Goal: Communication & Community: Answer question/provide support

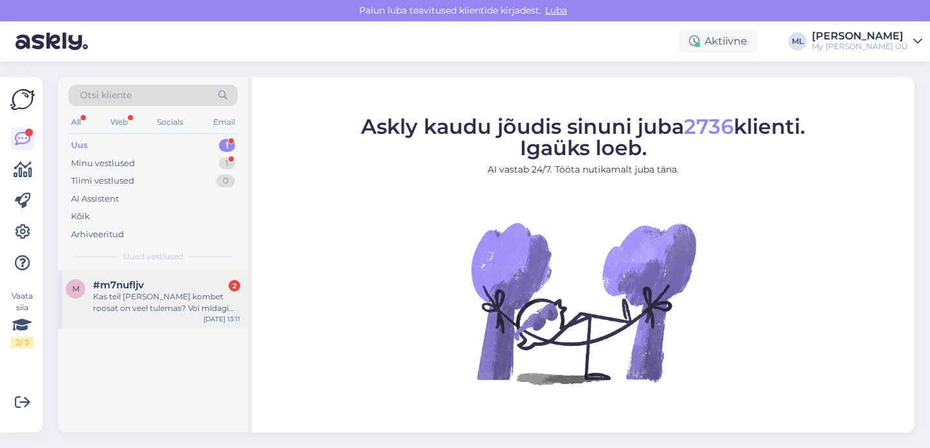
click at [128, 309] on div "Kas teil [PERSON_NAME] kombet roosat on veel tulemas? Vòi midagi uut sarnast?" at bounding box center [166, 302] width 147 height 23
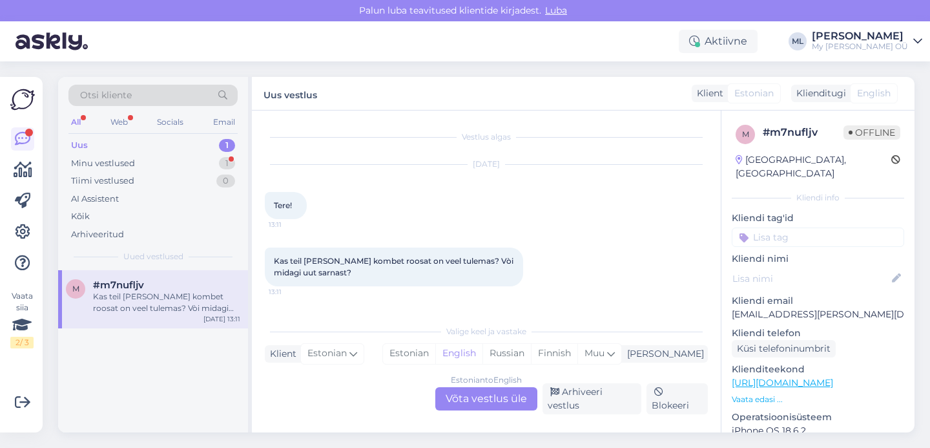
click at [138, 311] on div "Kas teil [PERSON_NAME] kombet roosat on veel tulemas? Vòi midagi uut sarnast?" at bounding box center [166, 302] width 147 height 23
click at [127, 172] on div "Tiimi vestlused 0" at bounding box center [152, 181] width 169 height 18
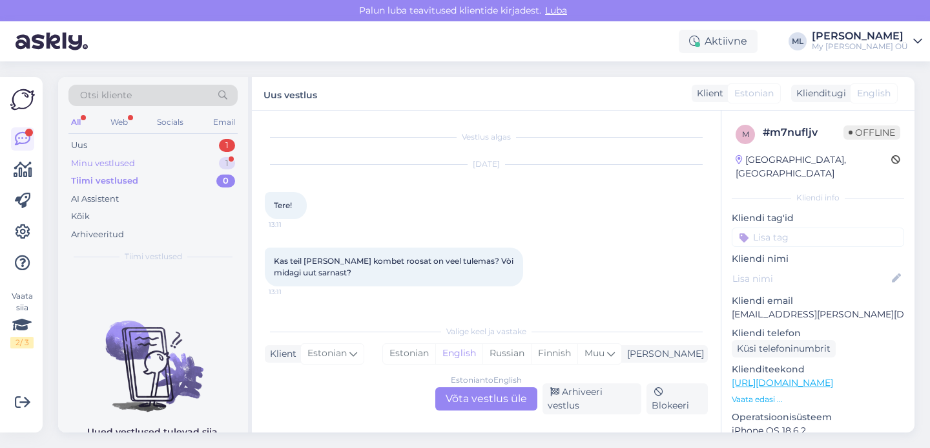
click at [122, 162] on div "Minu vestlused" at bounding box center [103, 163] width 64 height 13
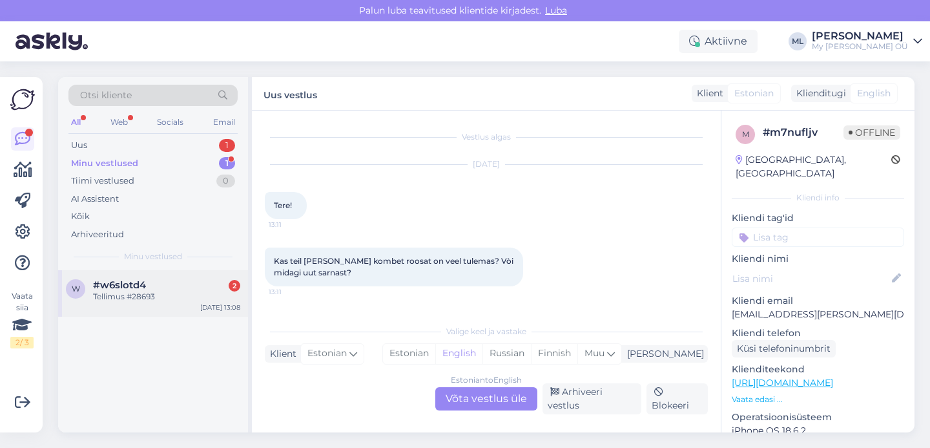
click at [101, 273] on div "w #w6slotd4 2 Tellimus #28693 [DATE] 13:08" at bounding box center [153, 293] width 190 height 47
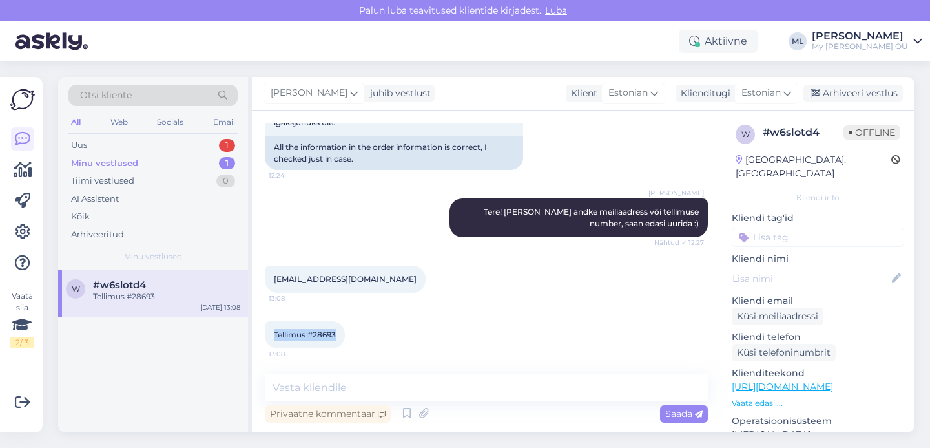
drag, startPoint x: 340, startPoint y: 329, endPoint x: 267, endPoint y: 335, distance: 72.6
click at [267, 335] on div "Tellimus #28693 13:08" at bounding box center [305, 334] width 80 height 27
drag, startPoint x: 347, startPoint y: 338, endPoint x: 329, endPoint y: 340, distance: 18.1
click at [345, 338] on div "Tellimus #28693 13:08" at bounding box center [305, 334] width 80 height 27
drag, startPoint x: 307, startPoint y: 333, endPoint x: 326, endPoint y: 330, distance: 18.9
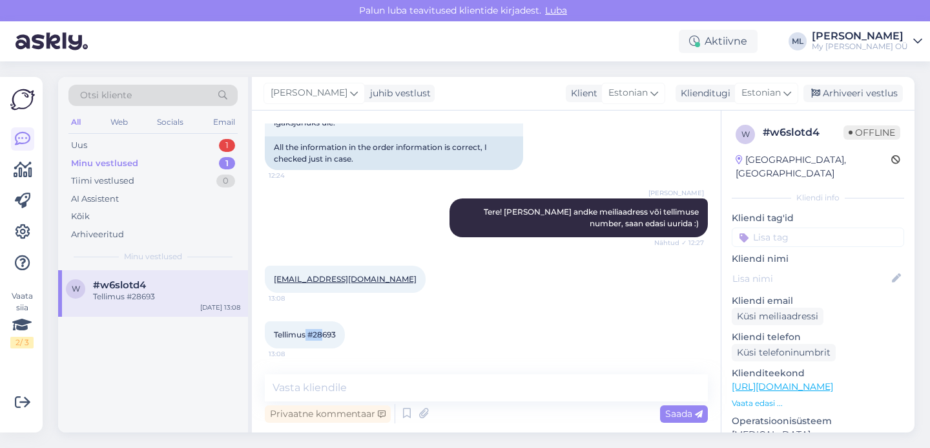
click at [326, 330] on span "Tellimus #28693" at bounding box center [305, 334] width 62 height 10
click at [323, 346] on div "Tellimus #28693 13:08" at bounding box center [305, 334] width 80 height 27
drag, startPoint x: 309, startPoint y: 333, endPoint x: 338, endPoint y: 334, distance: 29.1
click at [338, 334] on div "Tellimus #28693 13:08" at bounding box center [305, 334] width 80 height 27
copy span "#28693"
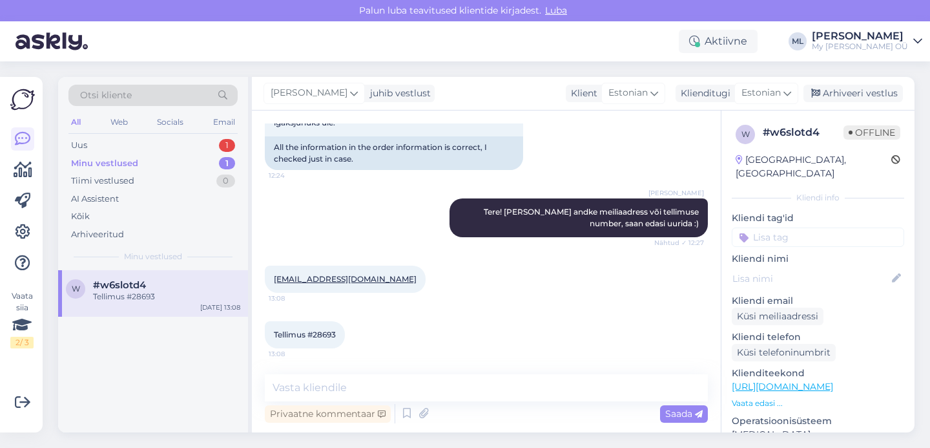
click at [468, 298] on div "[EMAIL_ADDRESS][DOMAIN_NAME] 13:08" at bounding box center [486, 279] width 443 height 56
click at [126, 376] on div "w #w6slotd4 Tellimus #28693 [DATE] 13:08" at bounding box center [153, 351] width 190 height 162
drag, startPoint x: 376, startPoint y: 282, endPoint x: 272, endPoint y: 281, distance: 104.0
click at [272, 281] on div "[EMAIL_ADDRESS][DOMAIN_NAME] 13:08" at bounding box center [345, 278] width 161 height 27
copy link "[EMAIL_ADDRESS][DOMAIN_NAME]"
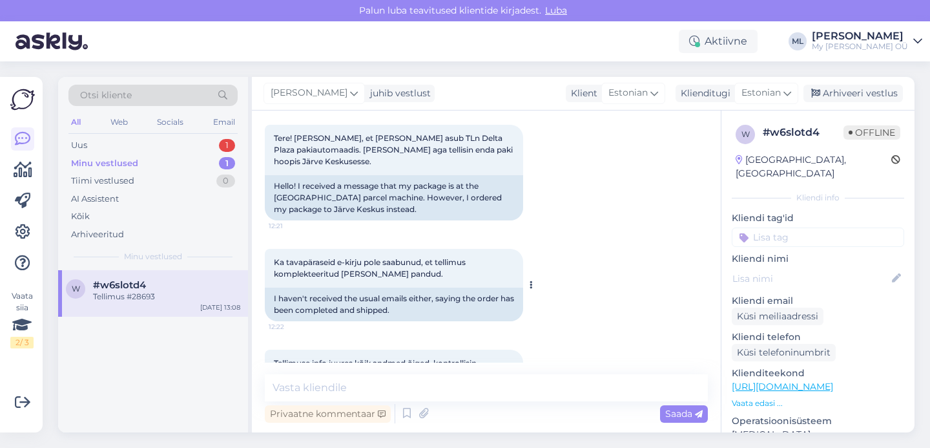
scroll to position [3, 0]
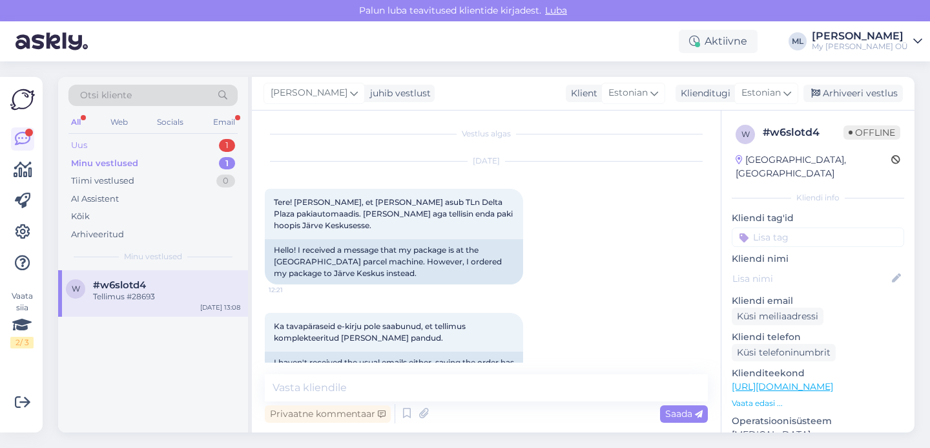
drag, startPoint x: 125, startPoint y: 161, endPoint x: 122, endPoint y: 151, distance: 10.8
click at [125, 161] on div "Minu vestlused" at bounding box center [104, 163] width 67 height 13
click at [118, 141] on div "Uus 2" at bounding box center [152, 145] width 169 height 18
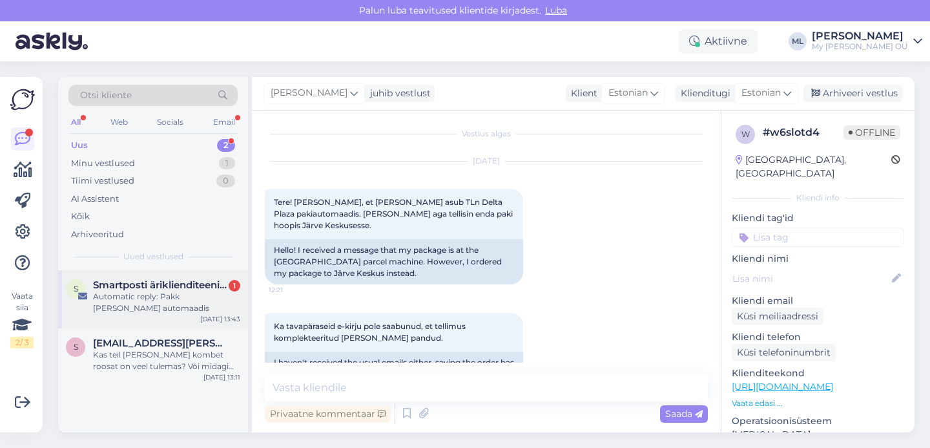
click at [151, 301] on div "Automatic reply: Pakk [PERSON_NAME] automaadis" at bounding box center [166, 302] width 147 height 23
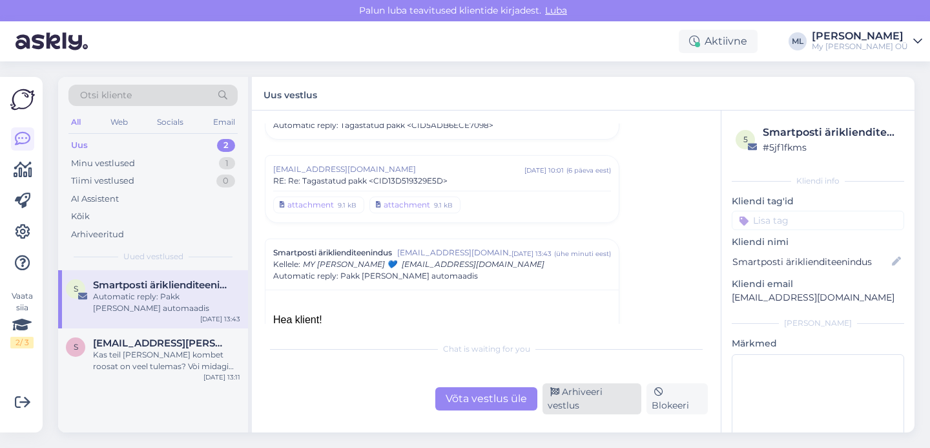
click at [621, 402] on div "Arhiveeri vestlus" at bounding box center [592, 398] width 99 height 31
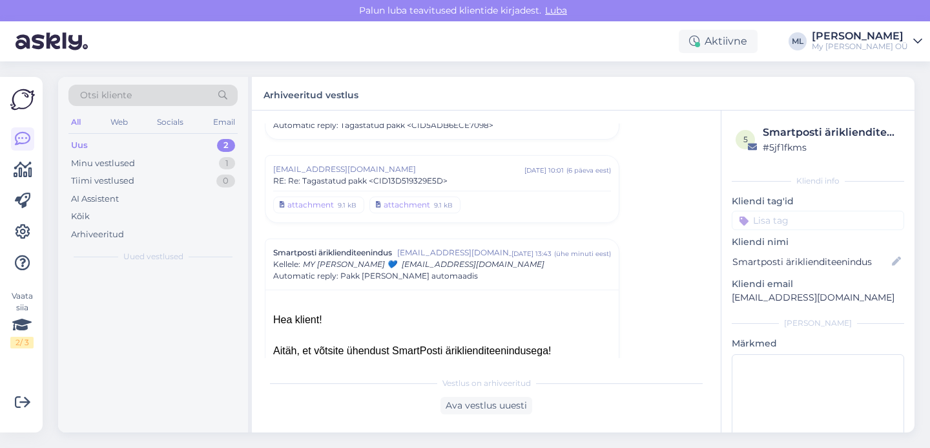
scroll to position [368, 0]
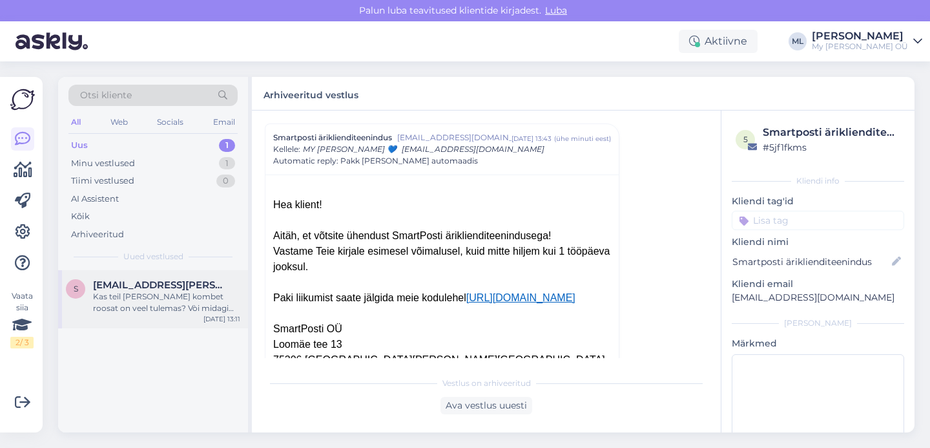
click at [166, 302] on div "Kas teil [PERSON_NAME] kombet roosat on veel tulemas? Vòi midagi uut sarnast?" at bounding box center [166, 302] width 147 height 23
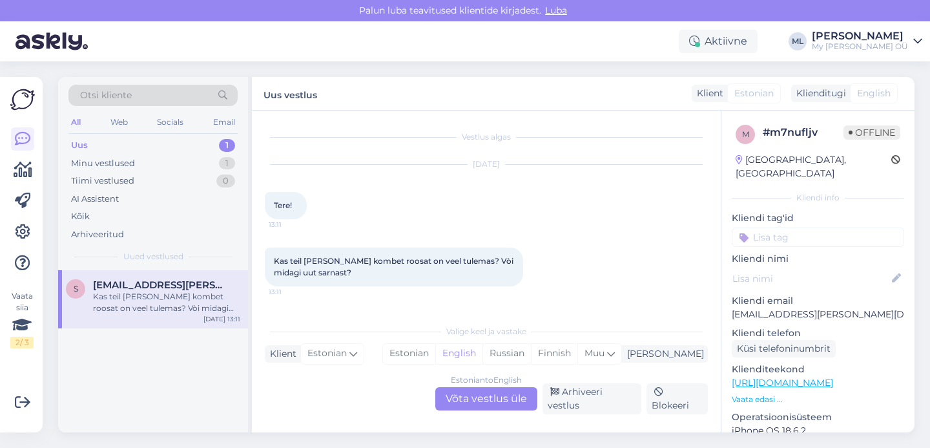
click at [320, 300] on div "Kas teil [PERSON_NAME] kombet roosat on veel tulemas? Vòi midagi uut sarnast? 1…" at bounding box center [486, 266] width 443 height 67
click at [123, 156] on div "Minu vestlused 1" at bounding box center [152, 163] width 169 height 18
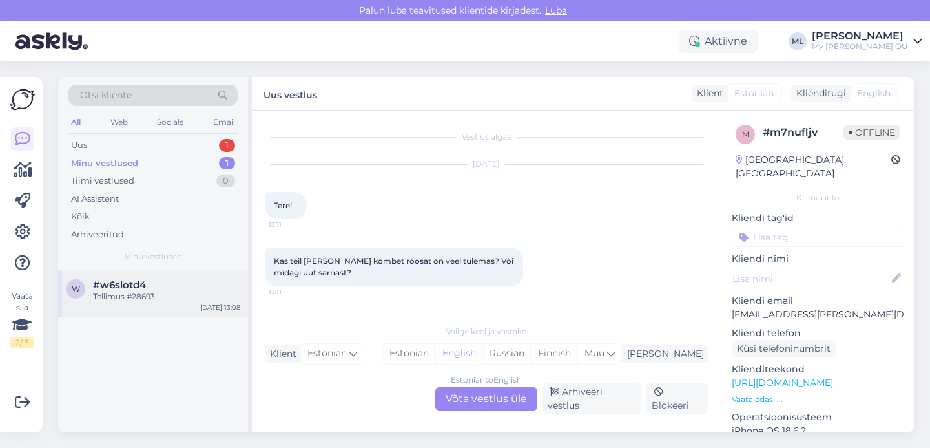
click at [168, 285] on div "#w6slotd4" at bounding box center [166, 285] width 147 height 12
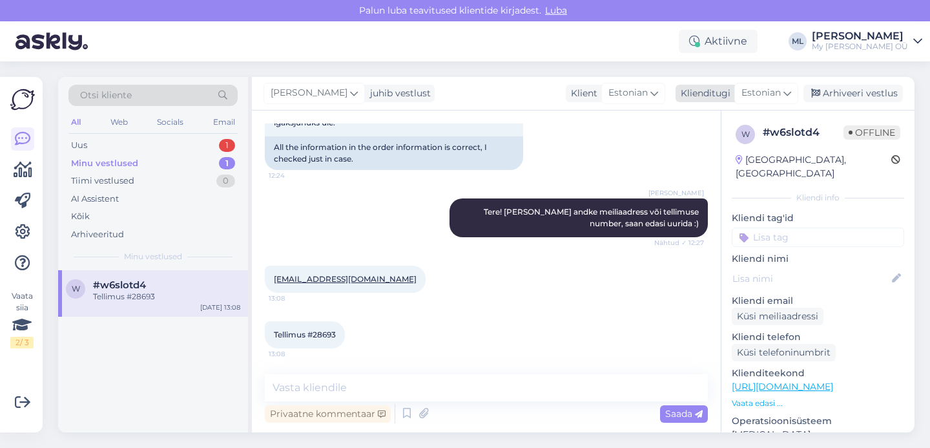
click at [762, 97] on span "Estonian" at bounding box center [760, 93] width 39 height 14
type input "est"
drag, startPoint x: 689, startPoint y: 149, endPoint x: 649, endPoint y: 169, distance: 44.5
click at [689, 149] on link "Estonian" at bounding box center [737, 150] width 142 height 21
click at [335, 384] on textarea at bounding box center [486, 387] width 443 height 27
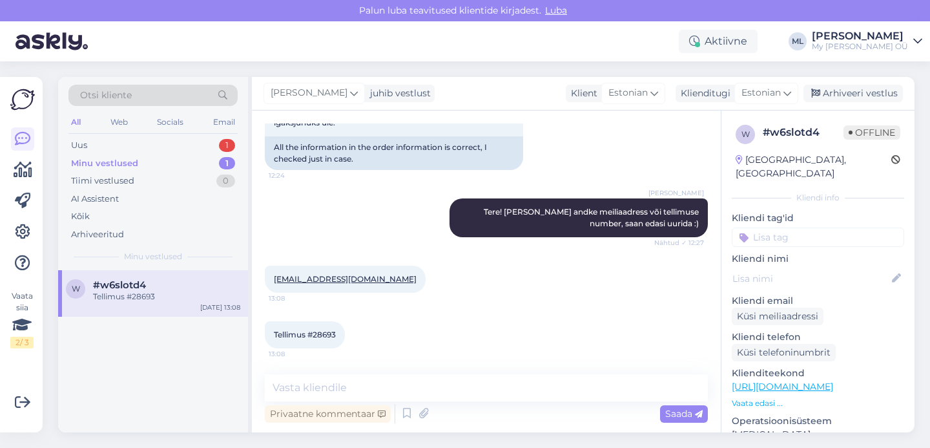
click at [380, 300] on div "[EMAIL_ADDRESS][DOMAIN_NAME] 13:08" at bounding box center [486, 279] width 443 height 56
click at [328, 389] on textarea at bounding box center [486, 387] width 443 height 27
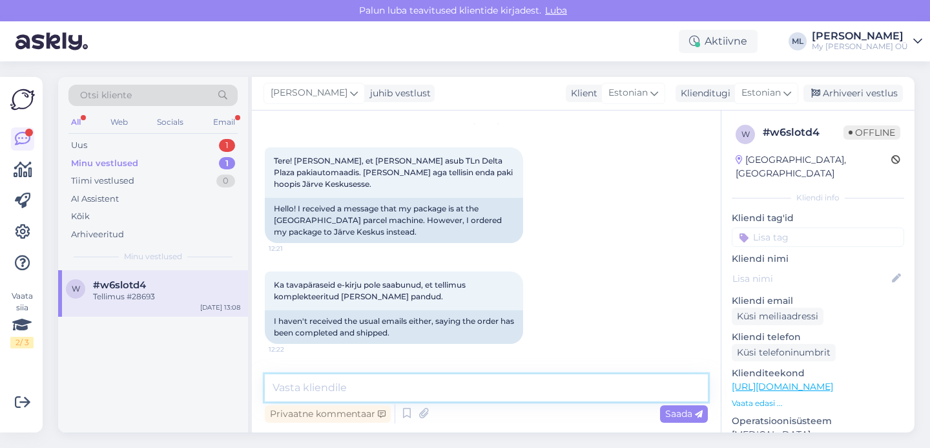
scroll to position [0, 0]
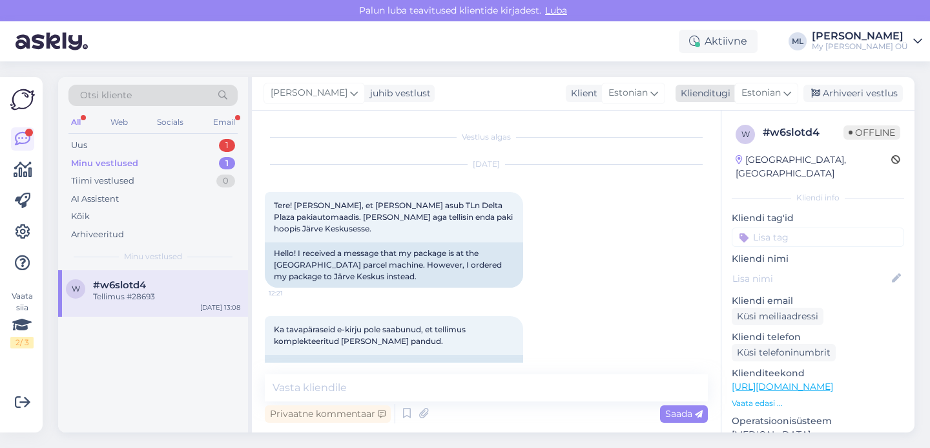
click at [778, 88] on span "Estonian" at bounding box center [760, 93] width 39 height 14
click at [714, 149] on link "Estonian" at bounding box center [737, 150] width 142 height 21
click at [311, 397] on textarea at bounding box center [486, 387] width 443 height 27
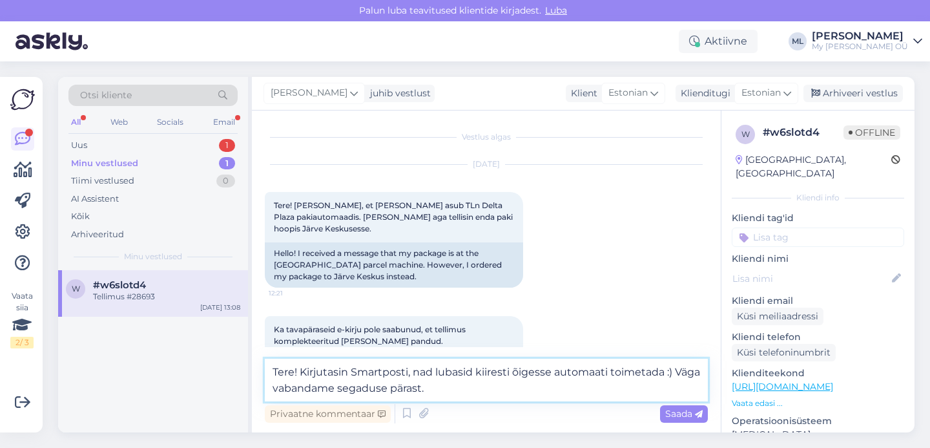
click at [300, 368] on textarea "Tere! Kirjutasin Smartposti, nad lubasid kiiresti õigesse automaati toimetada :…" at bounding box center [486, 379] width 443 height 43
click at [664, 372] on textarea "Tere! Kirjutasin Smartposti, nad lubasid kiiresti õigesse automaati toimetada :…" at bounding box center [486, 379] width 443 height 43
click at [619, 388] on textarea "Tere! Kirjutasin Smartposti, nad lubasid kiiresti õigesse automaati toimetada, …" at bounding box center [486, 379] width 443 height 43
type textarea "Tere! Kirjutasin Smartposti, nad lubasid kiiresti õigesse automaati toimetada, …"
click at [416, 183] on div "[DATE] Tere! [PERSON_NAME], et [PERSON_NAME] asub TLn Delta Plaza pakiautomaadi…" at bounding box center [486, 225] width 443 height 151
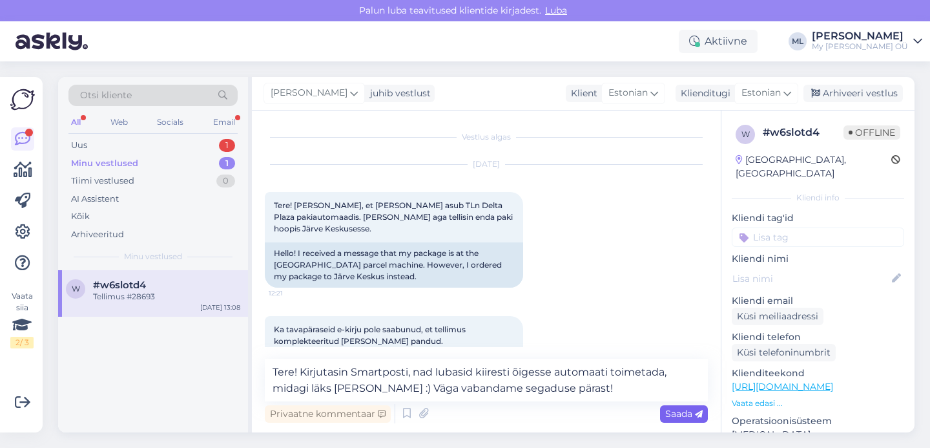
click at [677, 412] on span "Saada" at bounding box center [683, 414] width 37 height 12
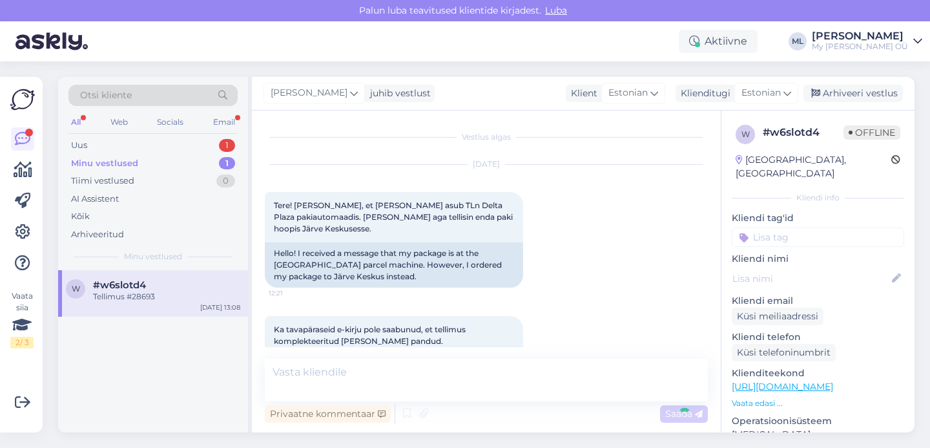
scroll to position [398, 0]
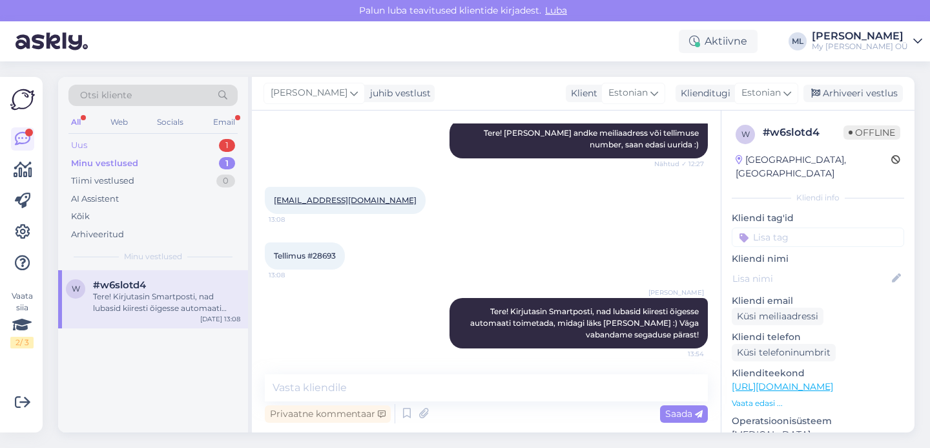
click at [138, 146] on div "Uus 1" at bounding box center [152, 145] width 169 height 18
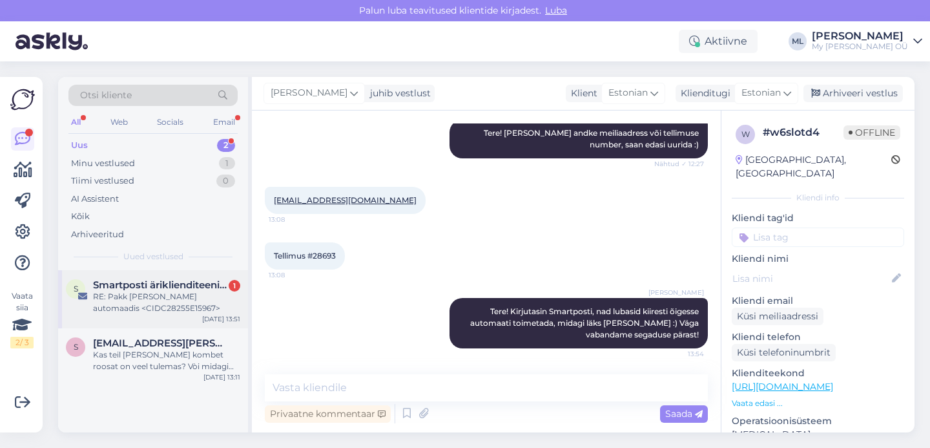
drag, startPoint x: 134, startPoint y: 294, endPoint x: 156, endPoint y: 290, distance: 22.3
click at [134, 294] on div "RE: Pakk [PERSON_NAME] automaadis <CIDC28255E15967>" at bounding box center [166, 302] width 147 height 23
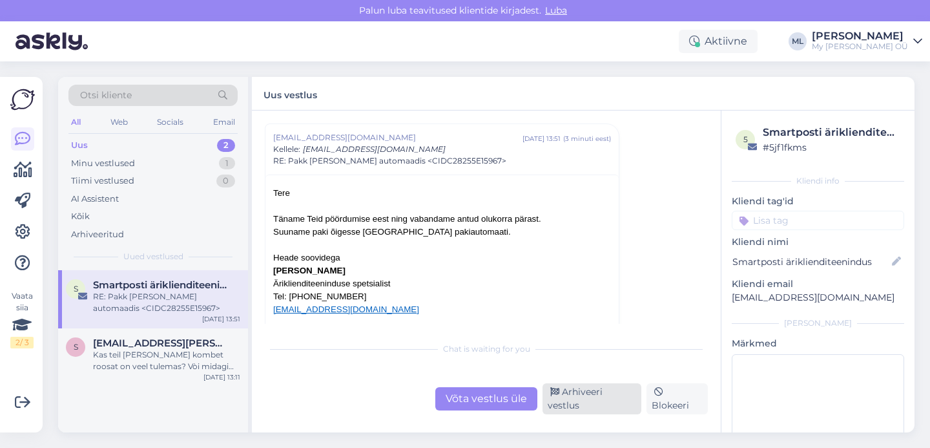
click at [579, 400] on div "Arhiveeri vestlus" at bounding box center [592, 398] width 99 height 31
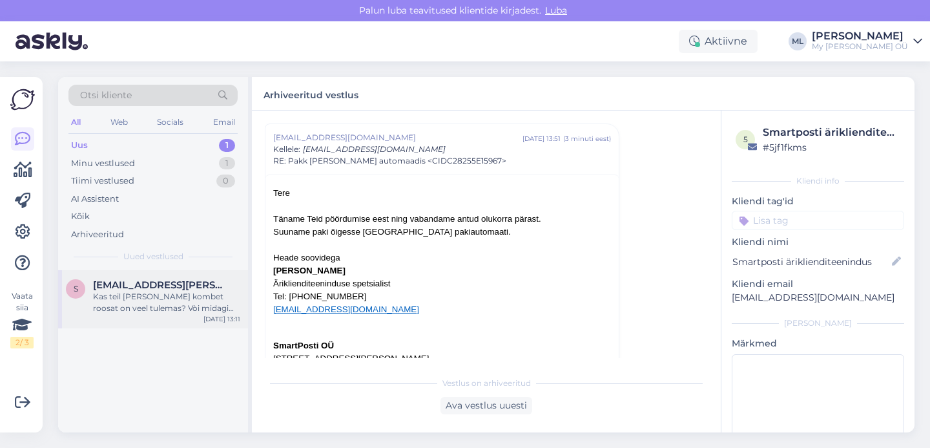
click at [161, 300] on div "Kas teil [PERSON_NAME] kombet roosat on veel tulemas? Vòi midagi uut sarnast?" at bounding box center [166, 302] width 147 height 23
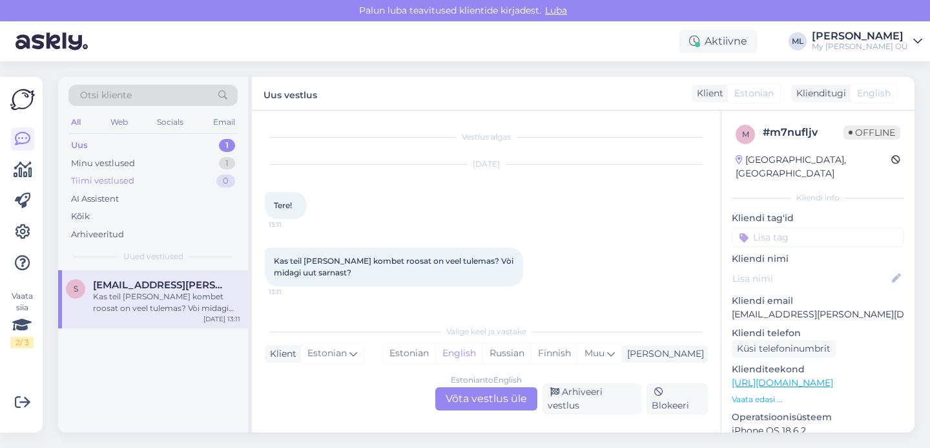
click at [142, 174] on div "Tiimi vestlused 0" at bounding box center [152, 181] width 169 height 18
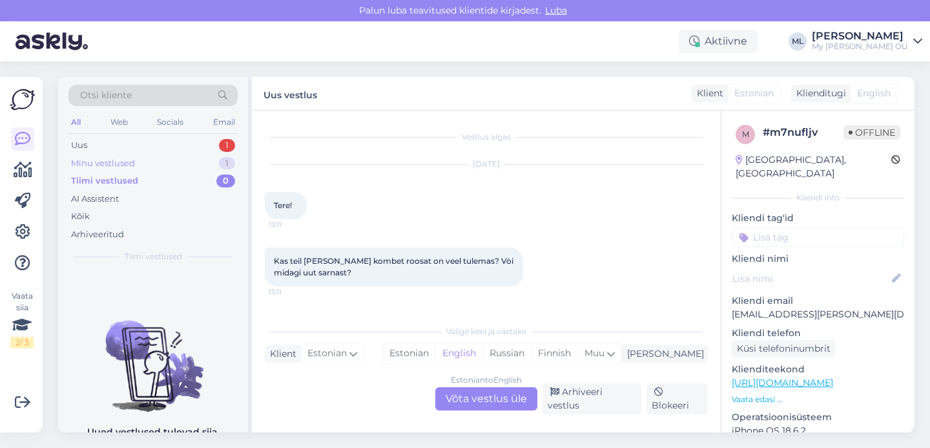
click at [143, 166] on div "Minu vestlused 1" at bounding box center [152, 163] width 169 height 18
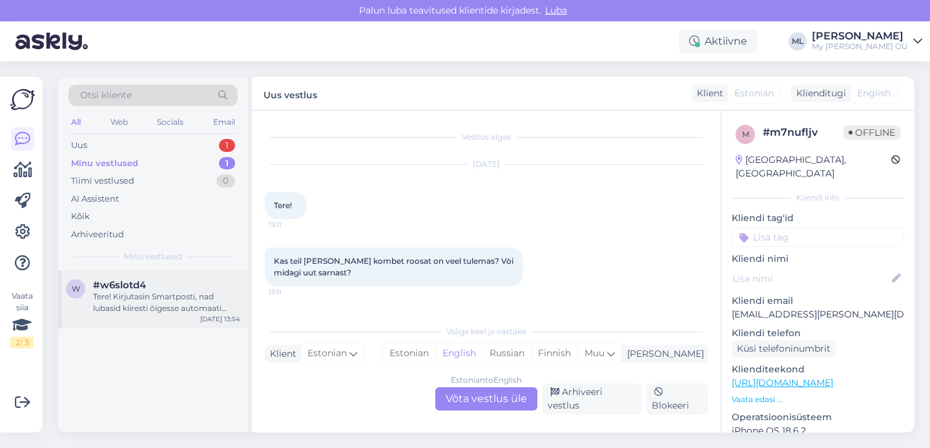
click at [138, 309] on div "Tere! Kirjutasin Smartposti, nad lubasid kiiresti õigesse automaati toimetada, …" at bounding box center [166, 302] width 147 height 23
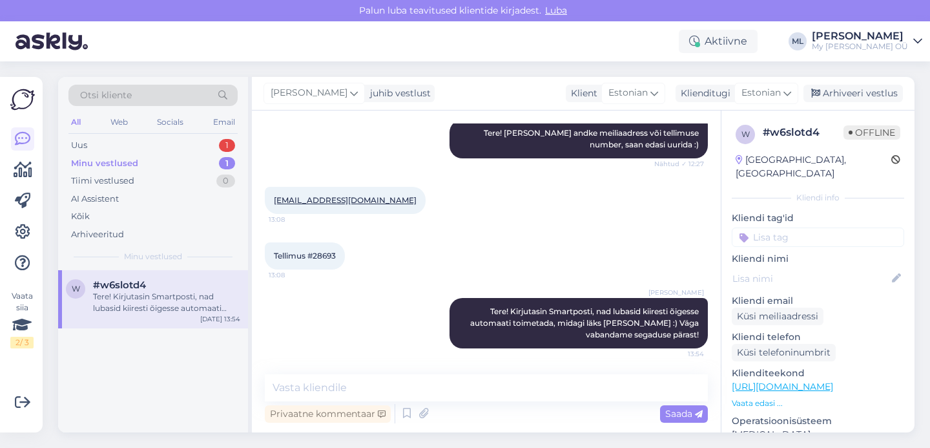
drag, startPoint x: 378, startPoint y: 202, endPoint x: 265, endPoint y: 211, distance: 114.0
click at [265, 211] on div "[EMAIL_ADDRESS][DOMAIN_NAME] 13:08" at bounding box center [345, 200] width 161 height 27
click at [422, 225] on div "[EMAIL_ADDRESS][DOMAIN_NAME] 13:08" at bounding box center [486, 200] width 443 height 56
click at [440, 391] on textarea at bounding box center [486, 387] width 443 height 27
type textarea "l"
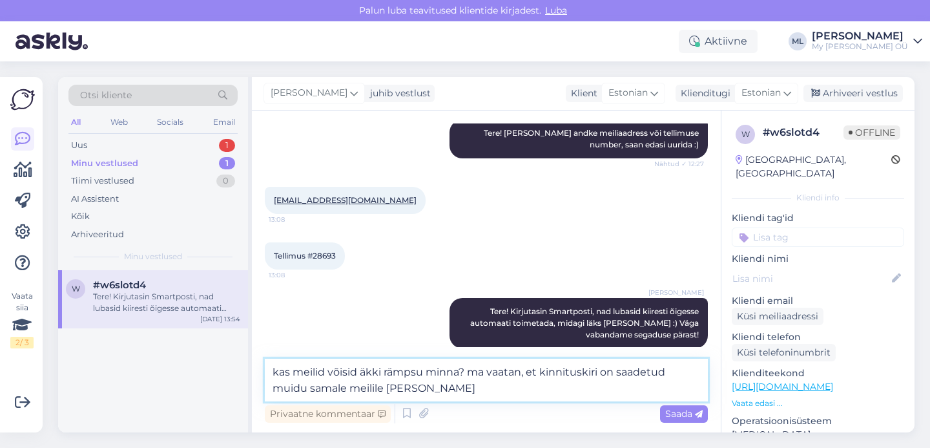
type textarea "kas meilid võisid äkki rämpsu minna? ma vaatan, et kinnituskiri on saadetud mui…"
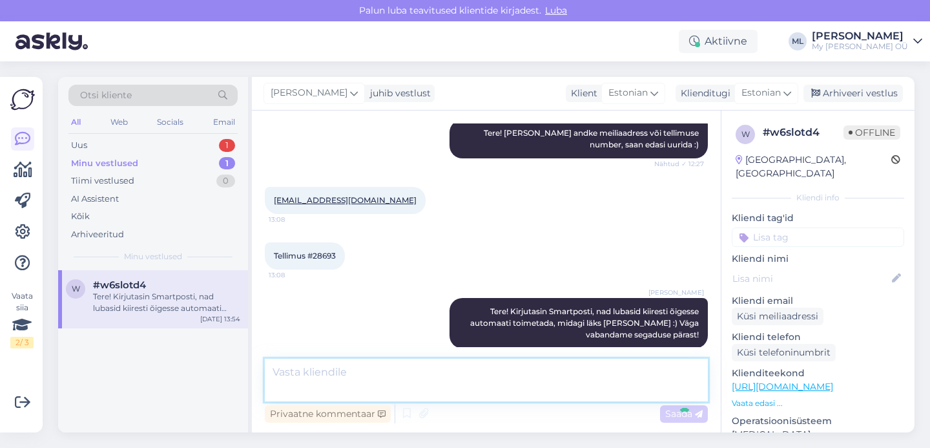
scroll to position [465, 0]
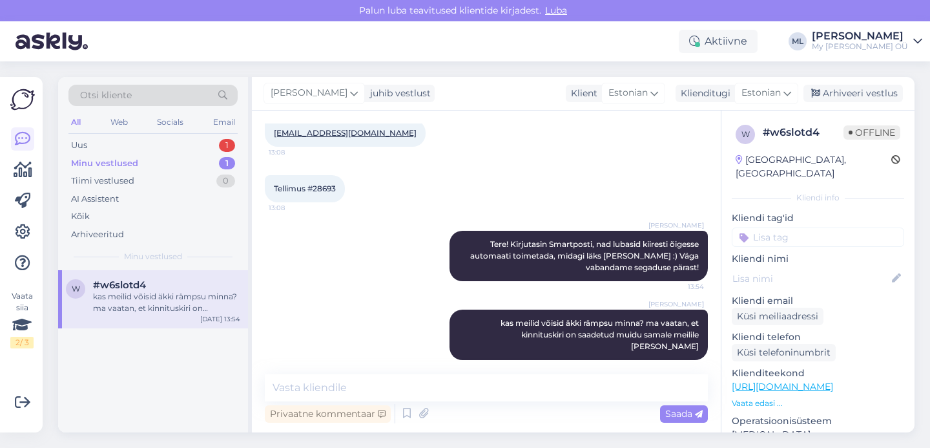
drag, startPoint x: 181, startPoint y: 355, endPoint x: 161, endPoint y: 333, distance: 29.7
click at [175, 355] on div "w #w6slotd4 kas meilid võisid äkki rämpsu minna? ma vaatan, et kinnituskiri on …" at bounding box center [153, 351] width 190 height 162
click at [154, 307] on div "kas meilid võisid äkki rämpsu minna? ma vaatan, et kinnituskiri on saadetud mui…" at bounding box center [166, 302] width 147 height 23
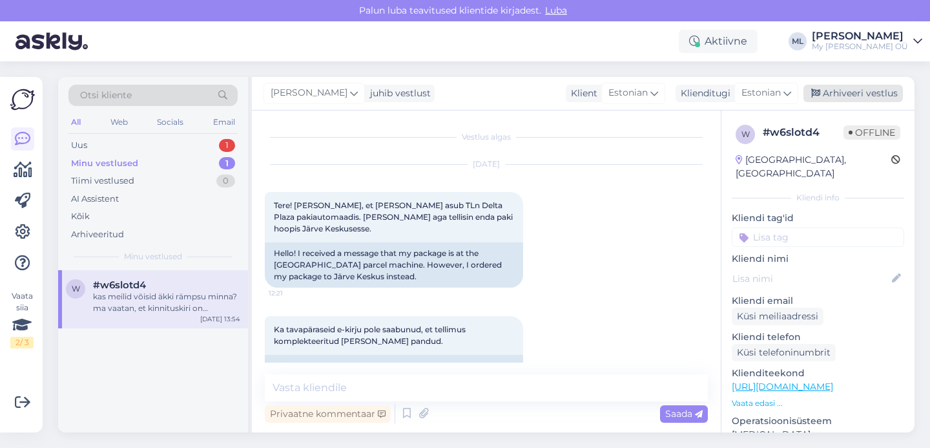
click at [863, 92] on div "Arhiveeri vestlus" at bounding box center [852, 93] width 99 height 17
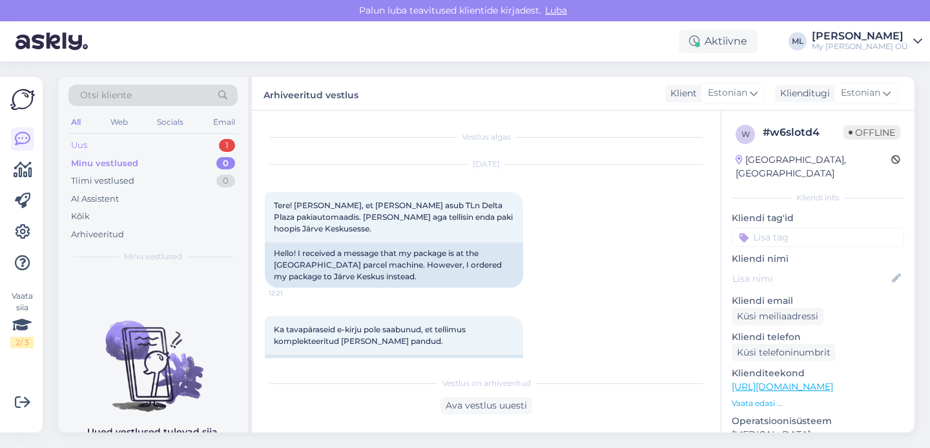
click at [166, 150] on div "Uus 1" at bounding box center [152, 145] width 169 height 18
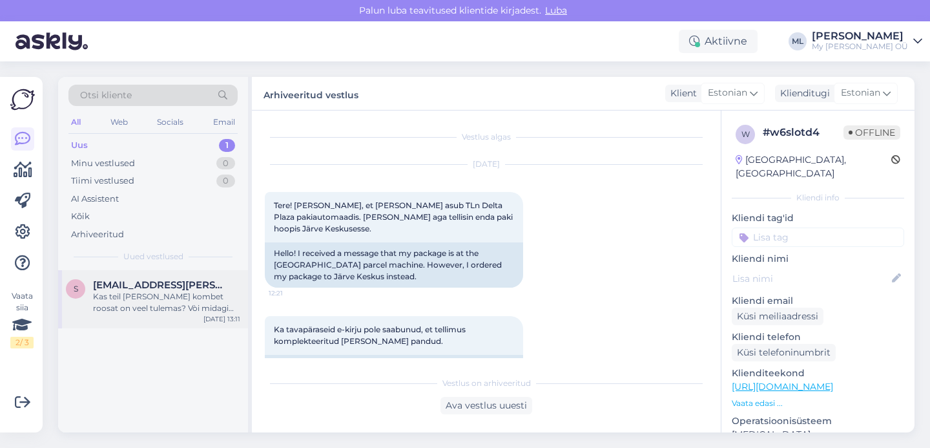
click at [118, 304] on div "Kas teil [PERSON_NAME] kombet roosat on veel tulemas? Vòi midagi uut sarnast?" at bounding box center [166, 302] width 147 height 23
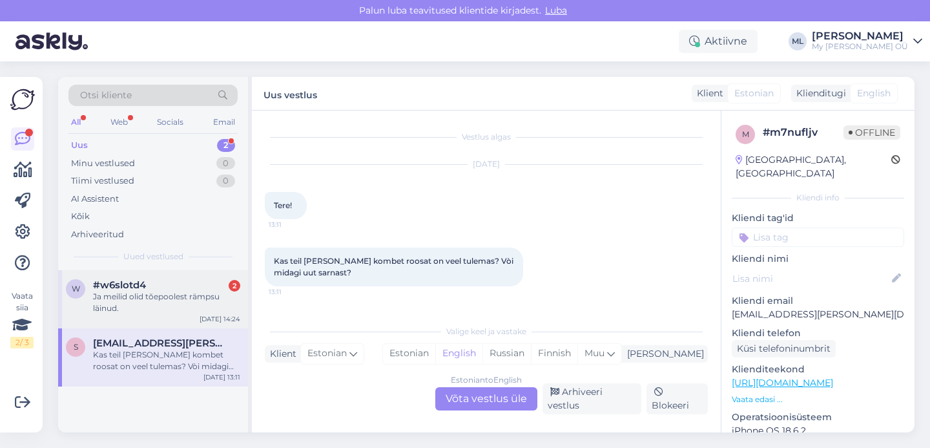
click at [121, 302] on div "Ja meilid olid tõepoolest rämpsu läinud." at bounding box center [166, 302] width 147 height 23
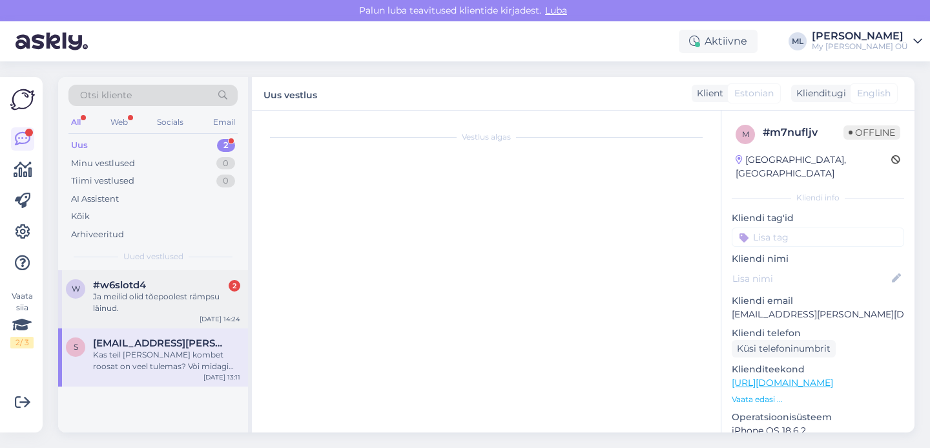
scroll to position [625, 0]
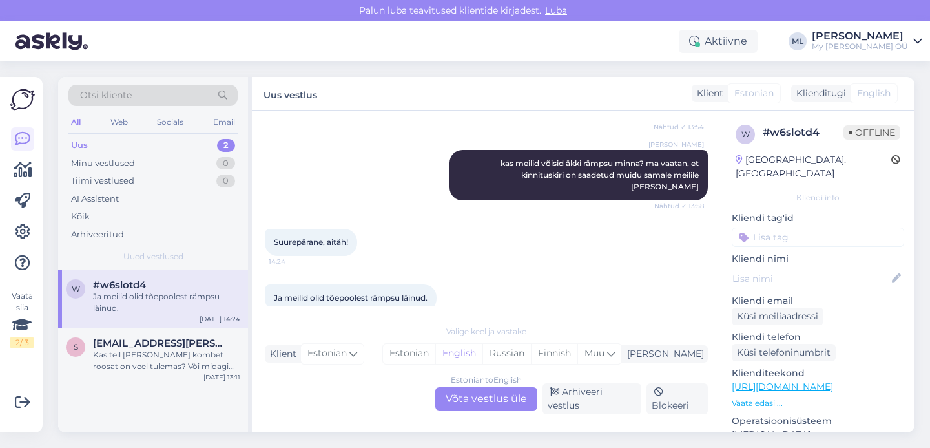
click at [484, 402] on div "Estonian to English Võta vestlus üle" at bounding box center [486, 398] width 102 height 23
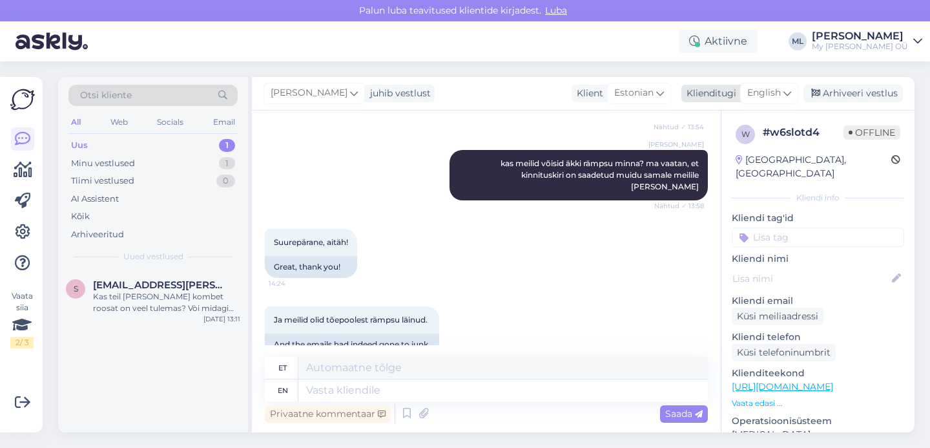
click at [772, 90] on span "English" at bounding box center [764, 93] width 34 height 14
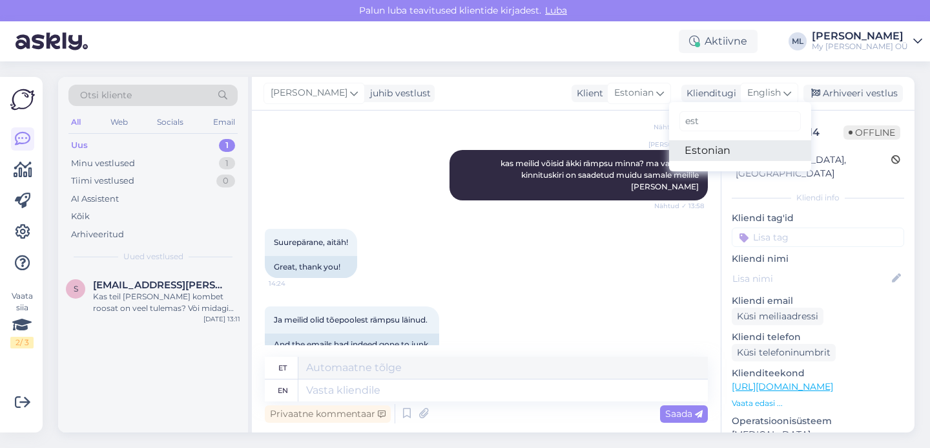
type input "est"
click at [714, 159] on link "Estonian" at bounding box center [740, 150] width 142 height 21
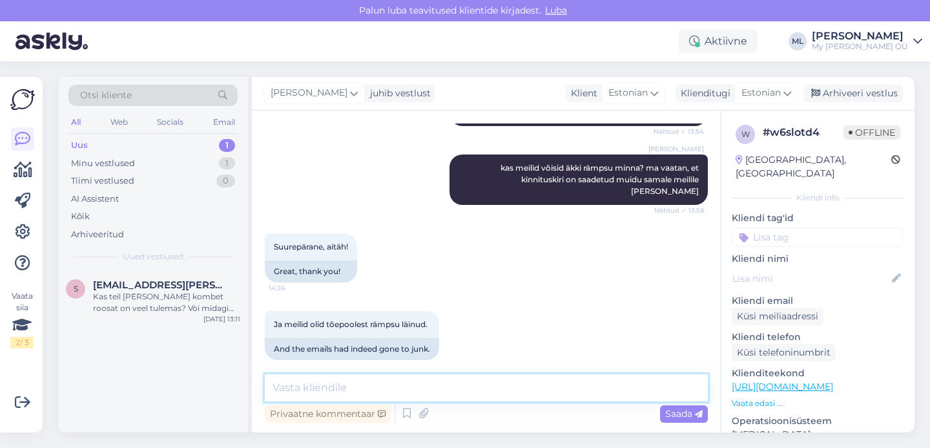
click at [473, 395] on textarea at bounding box center [486, 387] width 443 height 27
click at [406, 388] on textarea "vähemalt on olemas siis :) aitäh tellimuse eest 💕" at bounding box center [486, 387] width 443 height 27
click at [381, 393] on textarea "vähemalt on olemas aitäh tellimuse eest 💕" at bounding box center [486, 387] width 443 height 27
click at [378, 384] on textarea "vähemalt on olemas aitäh tellimuse eest 💕" at bounding box center [486, 387] width 443 height 27
click at [278, 385] on textarea "vähemalt on olemas☺️ aitäh tellimuse eest 💕" at bounding box center [486, 387] width 443 height 27
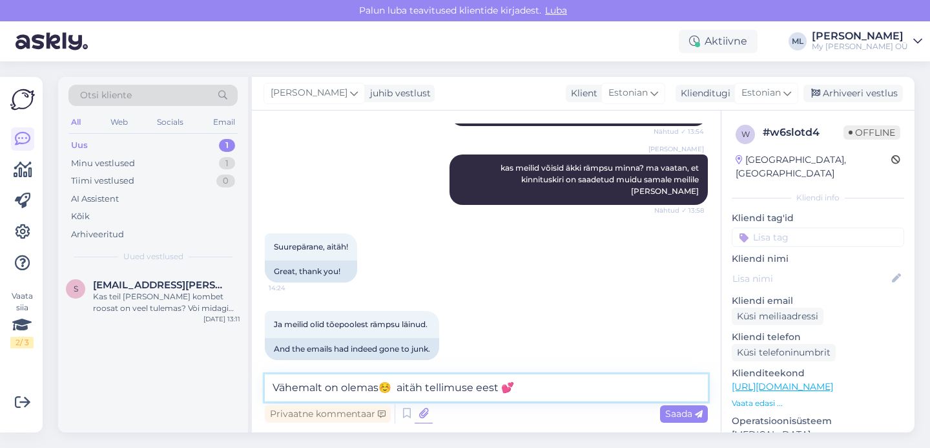
drag, startPoint x: 401, startPoint y: 386, endPoint x: 421, endPoint y: 415, distance: 35.3
click at [401, 387] on textarea "Vähemalt on olemas☺️ aitäh tellimuse eest 💕" at bounding box center [486, 387] width 443 height 27
type textarea "Vähemalt on olemas☺️ Aitäh tellimuse eest 💕"
click at [678, 419] on span "Saada" at bounding box center [683, 414] width 37 height 12
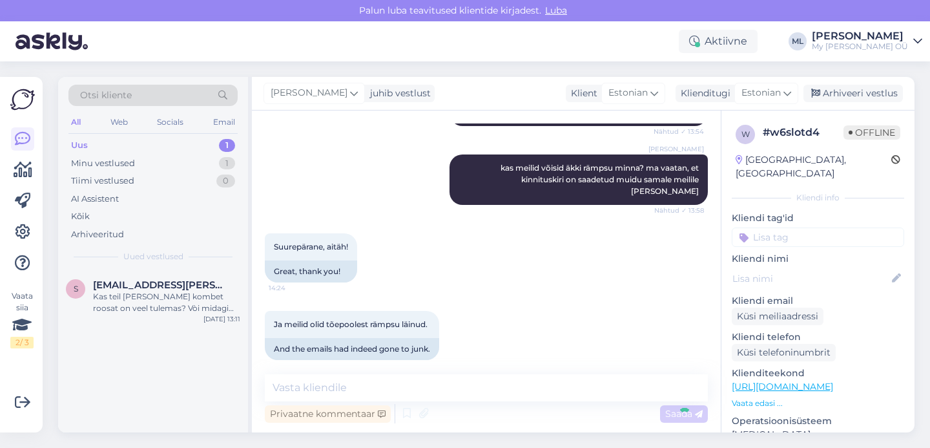
scroll to position [720, 0]
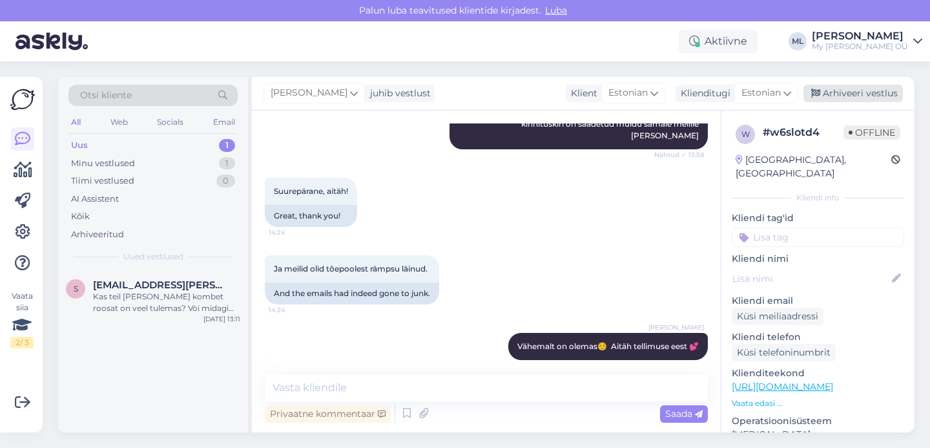
click at [860, 96] on div "Arhiveeri vestlus" at bounding box center [852, 93] width 99 height 17
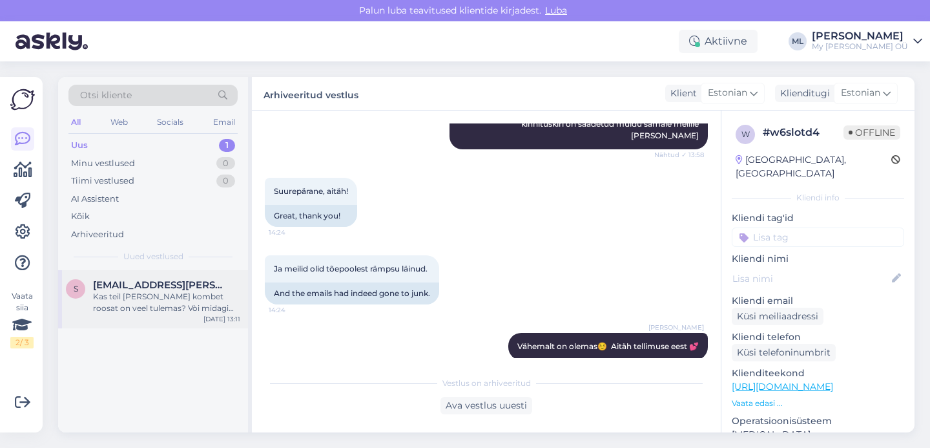
click at [160, 287] on span "[EMAIL_ADDRESS][PERSON_NAME][DOMAIN_NAME]" at bounding box center [160, 285] width 134 height 12
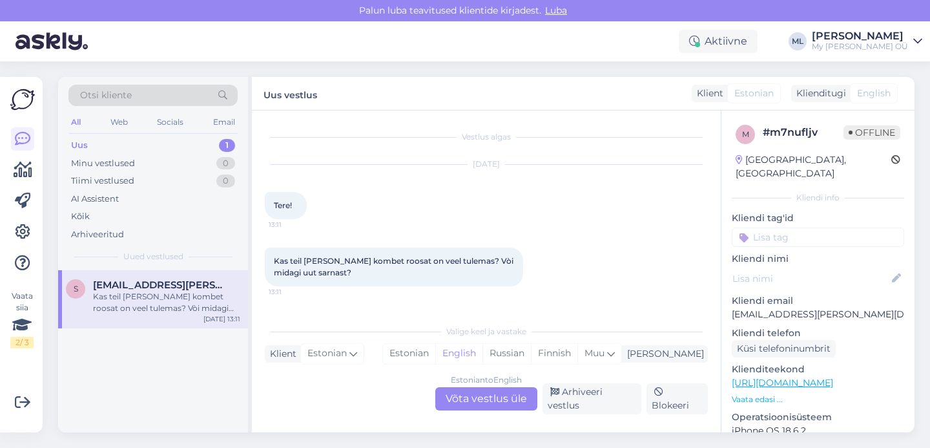
click at [478, 406] on div "Estonian to English Võta vestlus üle" at bounding box center [486, 398] width 102 height 23
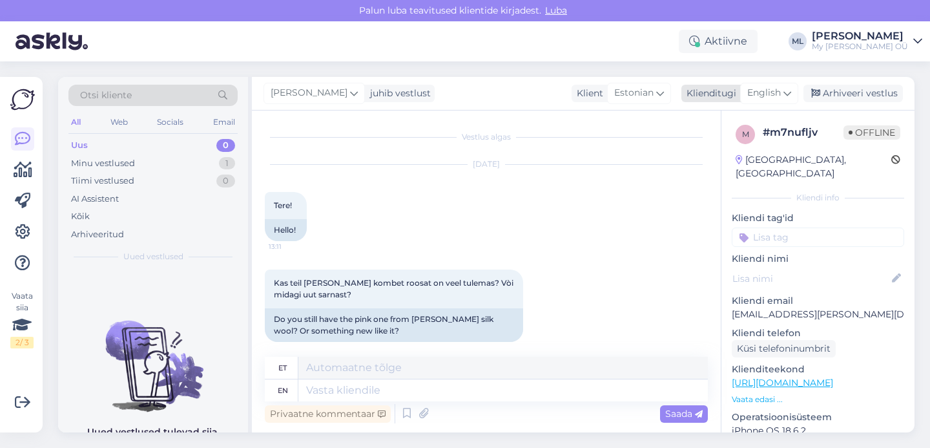
click at [773, 90] on span "English" at bounding box center [764, 93] width 34 height 14
click at [686, 147] on link "Estonian" at bounding box center [740, 150] width 142 height 21
click at [295, 375] on textarea at bounding box center [486, 387] width 443 height 27
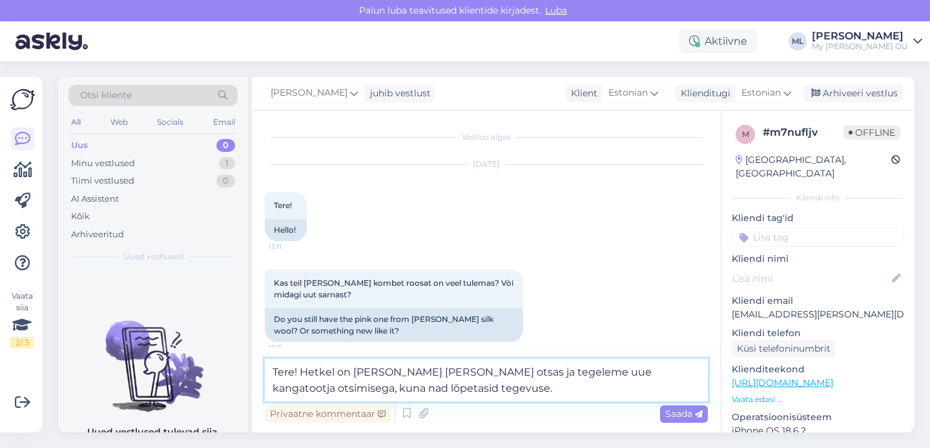
click at [353, 369] on textarea "Tere! Hetkel on [PERSON_NAME] [PERSON_NAME] otsas ja tegeleme uue kangatootja o…" at bounding box center [486, 379] width 443 height 43
click at [439, 368] on textarea "Tere! Hetkel on see [PERSON_NAME] [PERSON_NAME] otsas ja tegeleme uue kangatoot…" at bounding box center [486, 379] width 443 height 43
click at [515, 391] on textarea "Tere! Hetkel on see [PERSON_NAME] meriinosiid otsas ja tegeleme uue kangatootja…" at bounding box center [486, 379] width 443 height 43
drag, startPoint x: 482, startPoint y: 388, endPoint x: 277, endPoint y: 393, distance: 204.8
click at [278, 393] on textarea "Tere! Hetkel on see [PERSON_NAME] meriinosiid otsas ja tegeleme uue kangatootja…" at bounding box center [486, 379] width 443 height 43
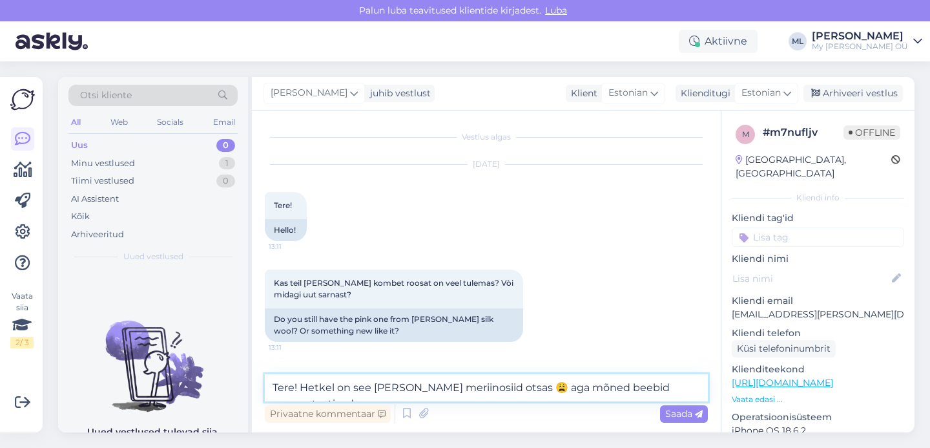
drag, startPoint x: 698, startPoint y: 384, endPoint x: 709, endPoint y: 389, distance: 12.1
click at [699, 385] on textarea "Tere! Hetkel on see [PERSON_NAME] meriinosiid otsas 😩 aga mõned beebid praegu t…" at bounding box center [486, 387] width 443 height 27
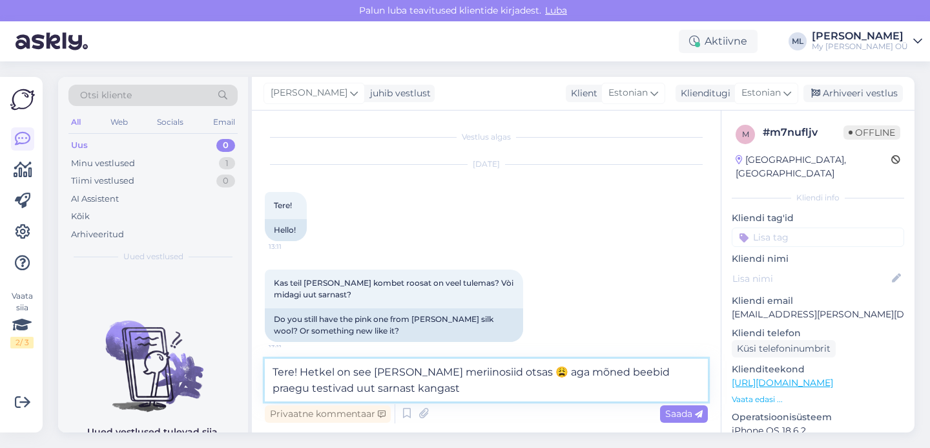
click at [567, 369] on textarea "Tere! Hetkel on see [PERSON_NAME] meriinosiid otsas 😩 aga mõned beebid praegu t…" at bounding box center [486, 379] width 443 height 43
click at [590, 368] on textarea "Tere! Hetkel on see [PERSON_NAME] meriinosiid otsas 😩 aga paar beebid praegu te…" at bounding box center [486, 379] width 443 height 43
click at [628, 369] on textarea "Tere! Hetkel on see [PERSON_NAME] meriinosiid otsas 😩 aga paar beebit praegu te…" at bounding box center [486, 379] width 443 height 43
click at [382, 389] on textarea "Tere! Hetkel on see [PERSON_NAME] meriinosiid otsas 😩 aga paar beebit hetkel te…" at bounding box center [486, 379] width 443 height 43
drag, startPoint x: 394, startPoint y: 393, endPoint x: 258, endPoint y: 380, distance: 136.9
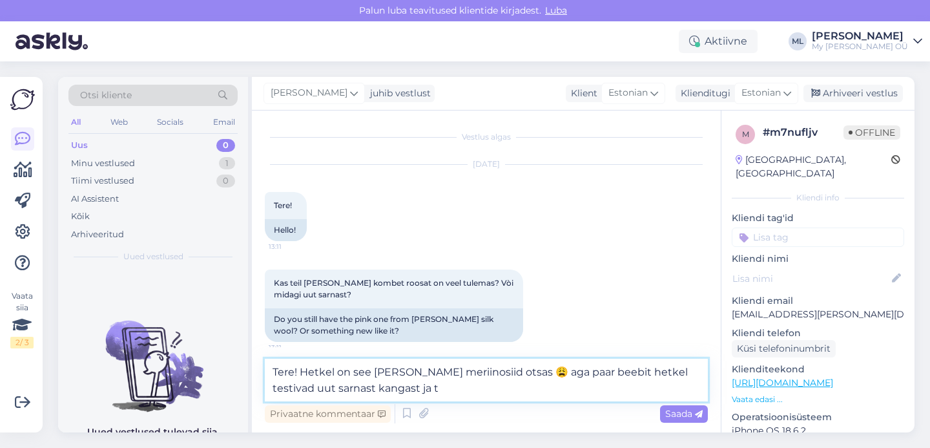
click at [258, 381] on div "Vestlus algas [DATE] Tere! 13:11 Hello! Kas teil [PERSON_NAME] siidivilla kombe…" at bounding box center [486, 271] width 469 height 322
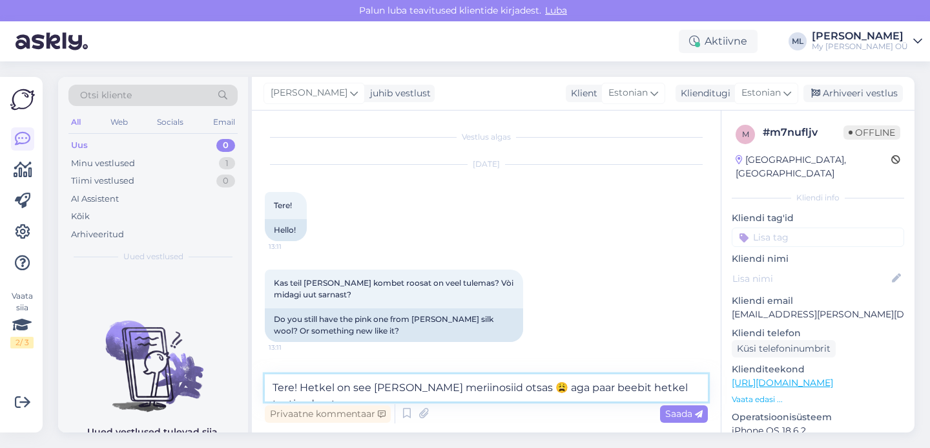
drag, startPoint x: 510, startPoint y: 386, endPoint x: 683, endPoint y: 397, distance: 172.8
click at [683, 397] on textarea "Tere! Hetkel on see [PERSON_NAME] meriinosiid otsas 😩 aga paar beebit hetkel te…" at bounding box center [486, 387] width 443 height 27
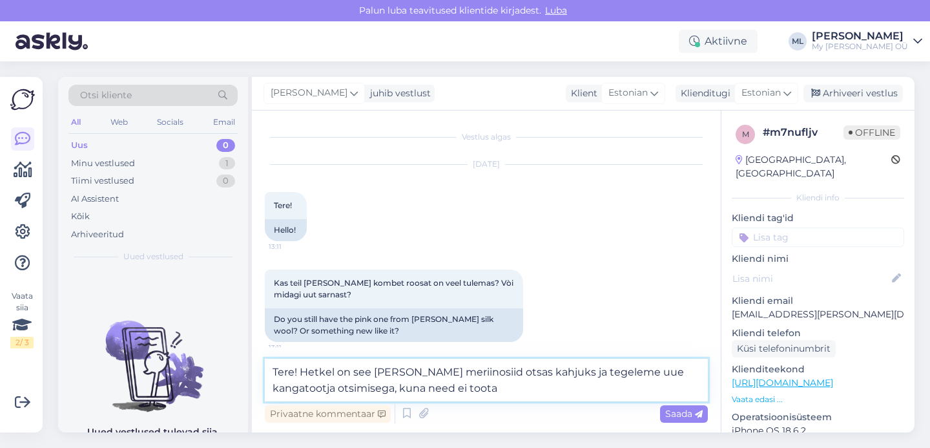
click at [442, 390] on textarea "Tere! Hetkel on see [PERSON_NAME] meriinosiid otsas kahjuks ja tegeleme uue kan…" at bounding box center [486, 379] width 443 height 43
drag, startPoint x: 438, startPoint y: 388, endPoint x: 363, endPoint y: 388, distance: 74.9
click at [363, 388] on textarea "Tere! Hetkel on see [PERSON_NAME] meriinosiid otsas kahjuks ja tegeleme uue kan…" at bounding box center [486, 379] width 443 height 43
drag, startPoint x: 647, startPoint y: 381, endPoint x: 304, endPoint y: 369, distance: 342.5
click at [302, 368] on textarea "Tere! Hetkel on see [PERSON_NAME] meriinosiid otsas kahjuks ja tegeleme uue kan…" at bounding box center [486, 379] width 443 height 43
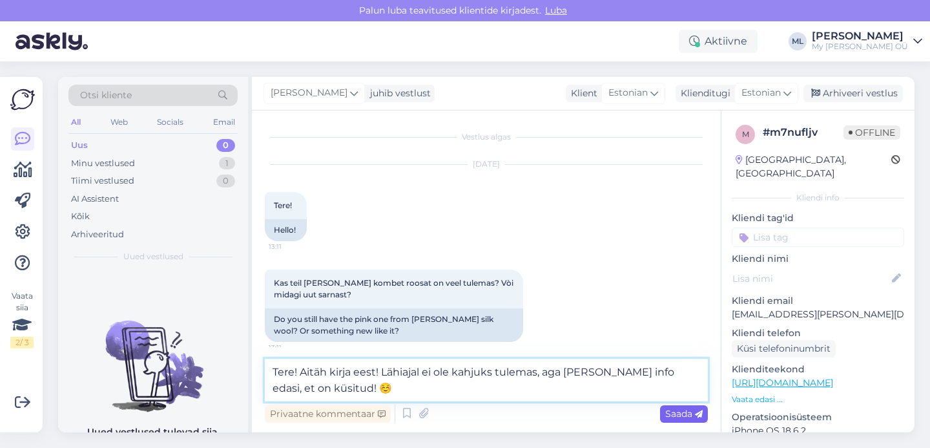
type textarea "Tere! Aitäh kirja eest! Lähiajal ei ole kahjuks tulemas, aga [PERSON_NAME] info…"
click at [664, 417] on div "Saada" at bounding box center [684, 413] width 48 height 17
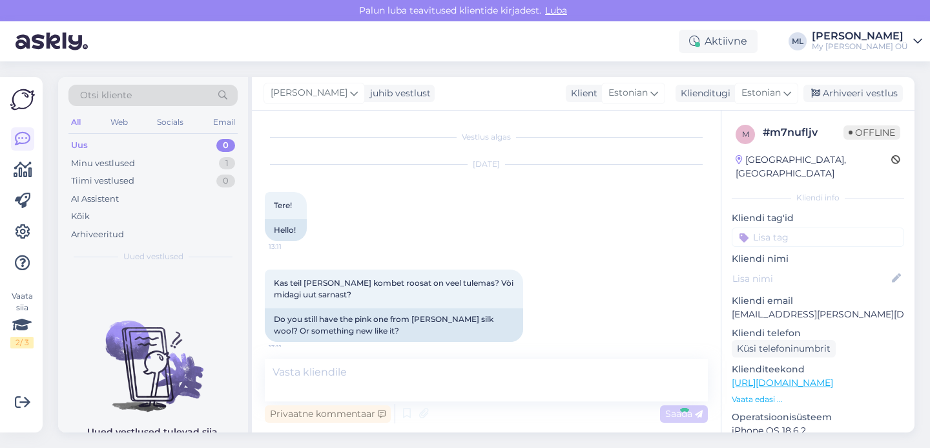
scroll to position [61, 0]
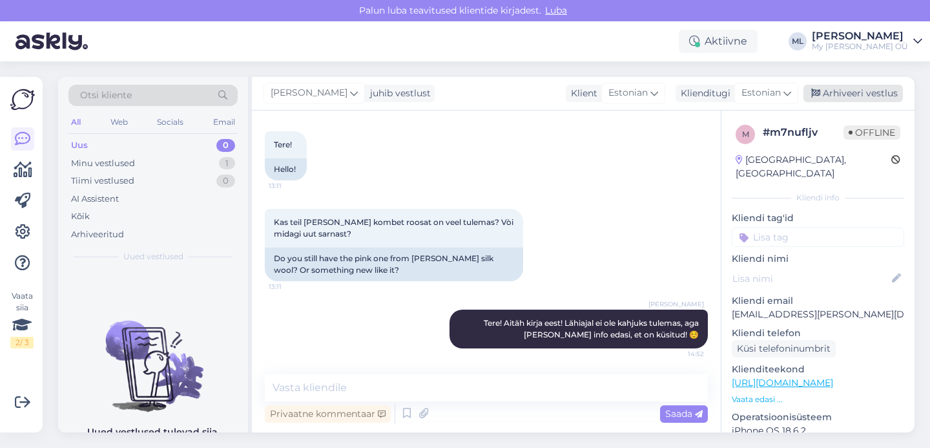
click at [814, 92] on icon at bounding box center [815, 93] width 9 height 9
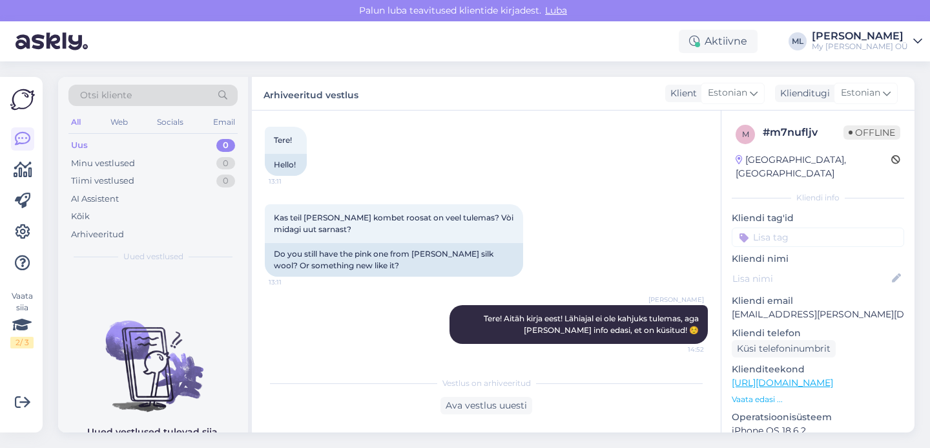
click at [143, 145] on div "Uus 0" at bounding box center [152, 145] width 169 height 18
click at [81, 141] on div "Uus" at bounding box center [79, 145] width 17 height 13
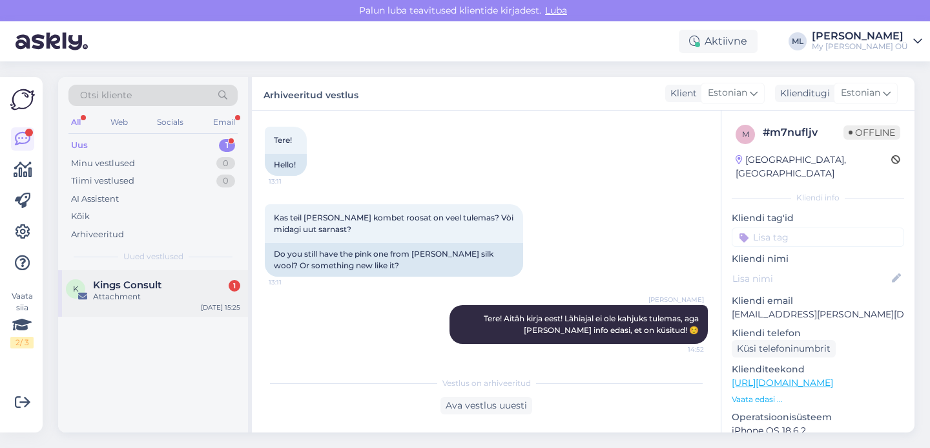
click at [123, 285] on span "Kings Consult" at bounding box center [127, 285] width 68 height 12
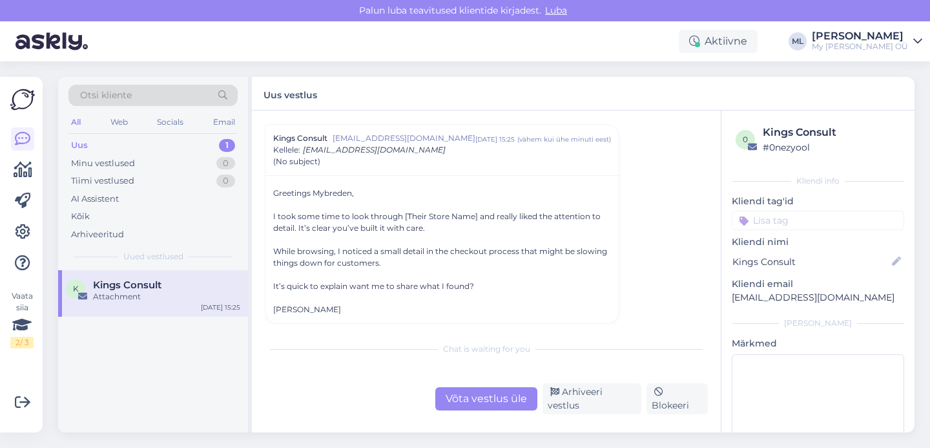
scroll to position [34, 0]
click at [572, 396] on div "Arhiveeri vestlus" at bounding box center [592, 398] width 99 height 31
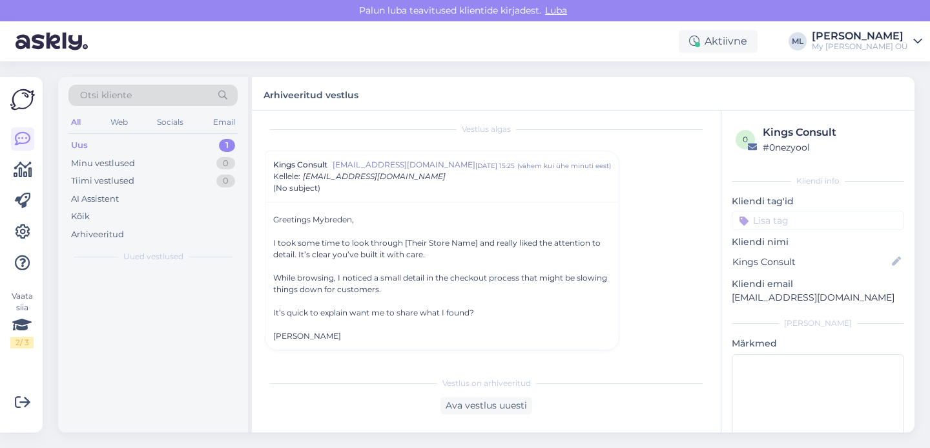
scroll to position [8, 0]
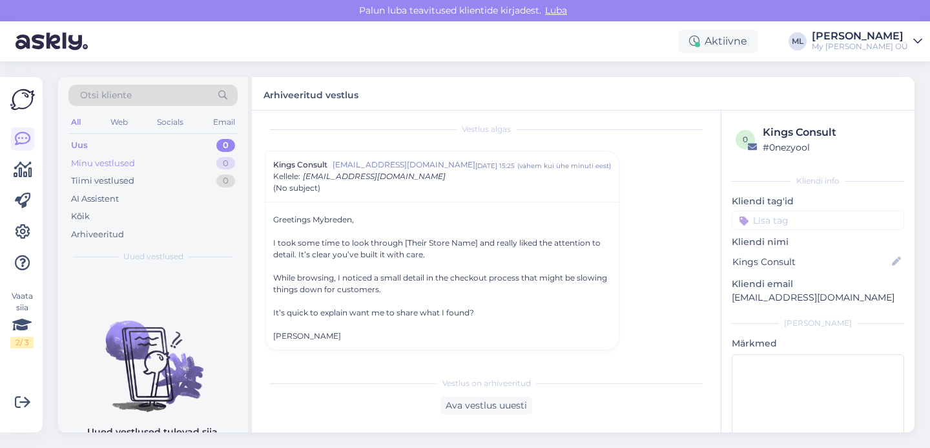
click at [96, 158] on div "Minu vestlused" at bounding box center [103, 163] width 64 height 13
click at [100, 179] on div "Tiimi vestlused" at bounding box center [102, 180] width 63 height 13
click at [94, 240] on div "Arhiveeritud" at bounding box center [97, 234] width 53 height 13
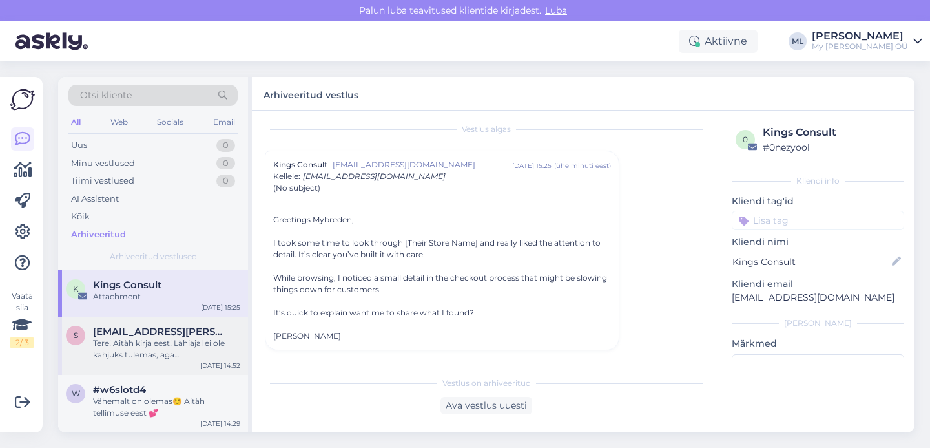
scroll to position [74, 0]
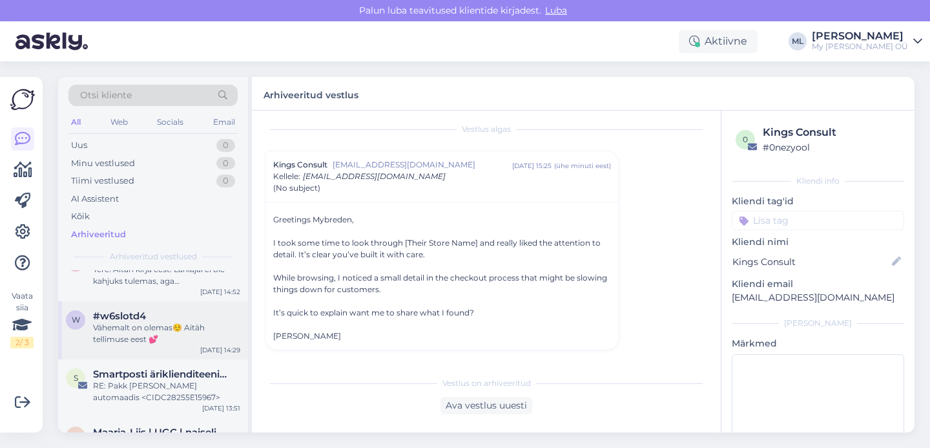
click at [129, 331] on div "Vähemalt on olemas☺️ Aitäh tellimuse eest 💕" at bounding box center [166, 333] width 147 height 23
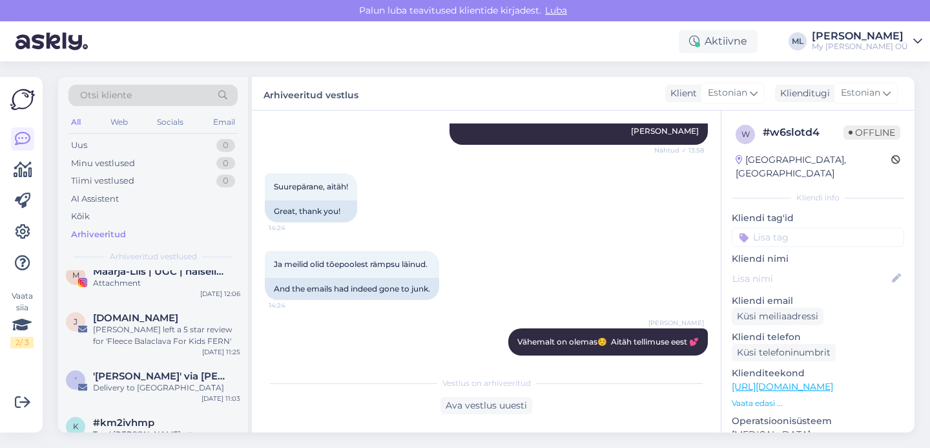
scroll to position [280, 0]
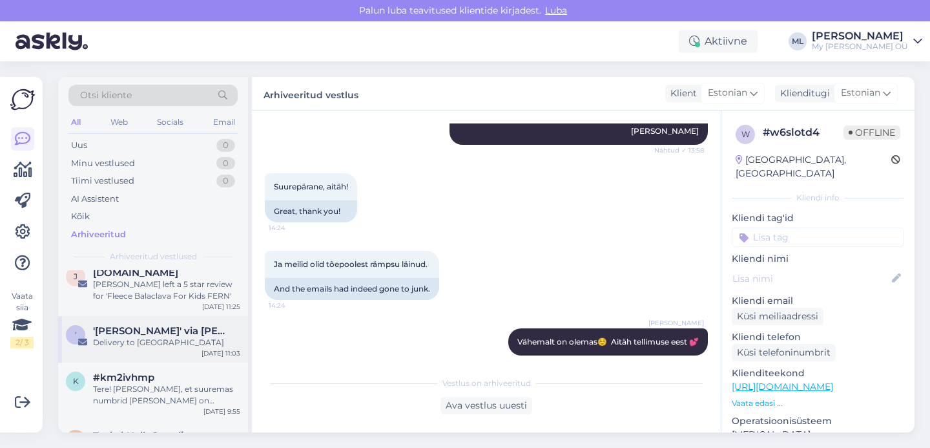
click at [116, 342] on div "Delivery to [GEOGRAPHIC_DATA]" at bounding box center [166, 343] width 147 height 12
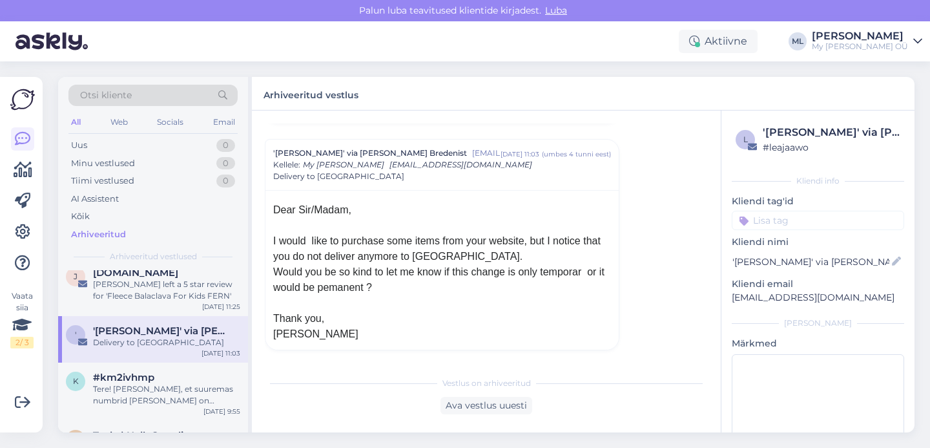
scroll to position [5600, 0]
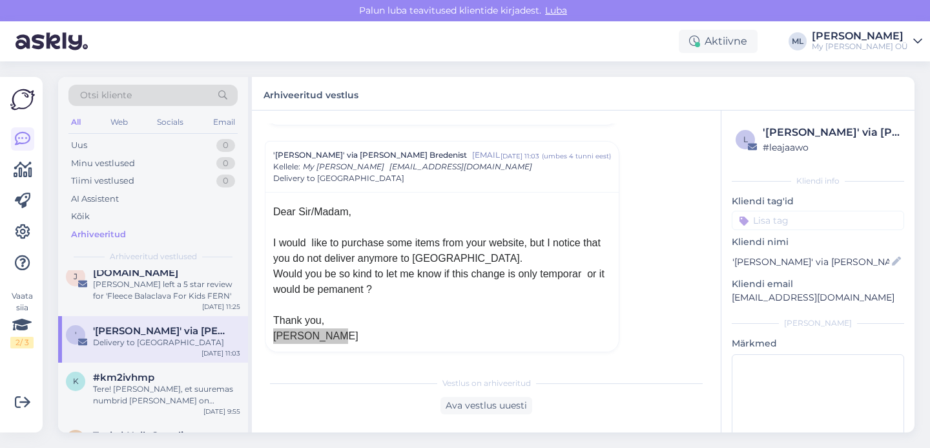
drag, startPoint x: 331, startPoint y: 337, endPoint x: 273, endPoint y: 340, distance: 58.2
click at [273, 340] on div "[PERSON_NAME]" at bounding box center [442, 336] width 338 height 16
click at [281, 340] on div "[PERSON_NAME]" at bounding box center [442, 336] width 338 height 16
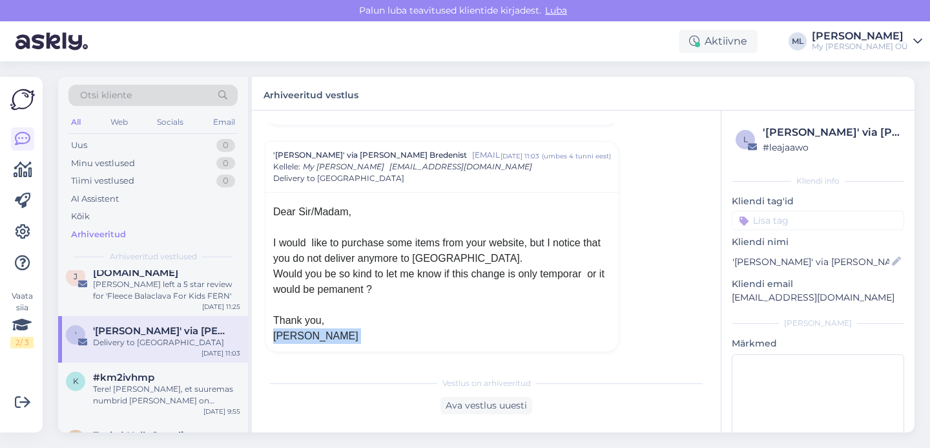
click at [281, 340] on div "[PERSON_NAME]" at bounding box center [442, 336] width 338 height 16
copy div "[PERSON_NAME] Vestlus on arhiveeritud Ava vestlus uuesti"
click at [364, 364] on div "Vestlus algas 'My [PERSON_NAME] (Shopify)' via Stella Bredenist [EMAIL_ADDRESS]…" at bounding box center [486, 271] width 469 height 322
click at [486, 402] on div "Ava vestlus uuesti" at bounding box center [486, 405] width 92 height 17
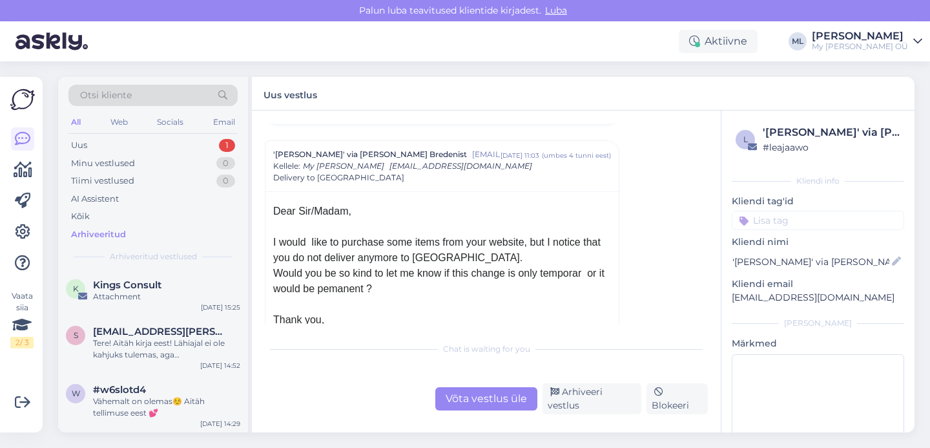
scroll to position [5619, 0]
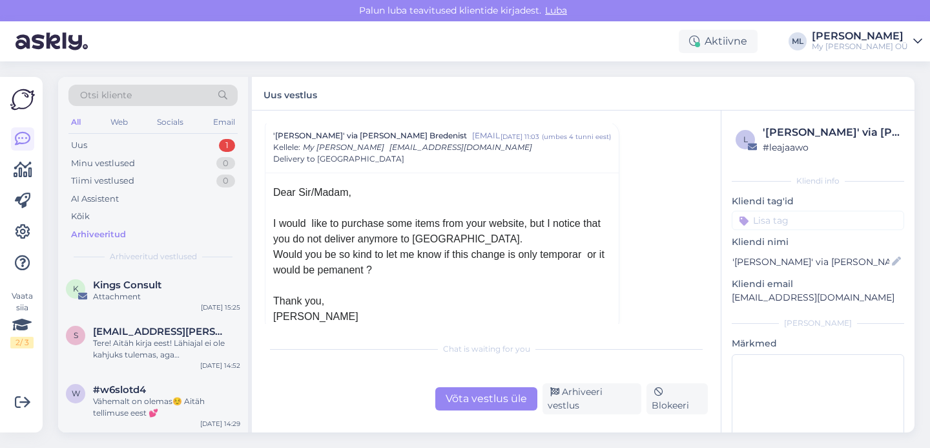
click at [454, 400] on div "Võta vestlus üle" at bounding box center [486, 398] width 102 height 23
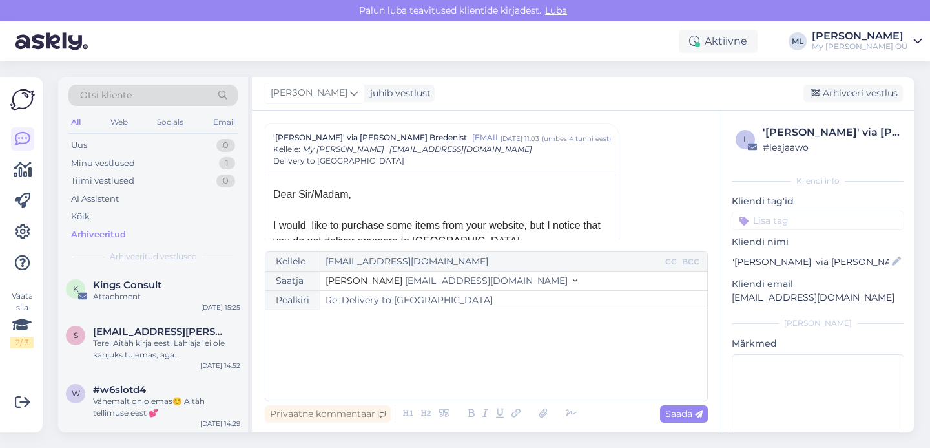
click at [416, 282] on span "[EMAIL_ADDRESS][DOMAIN_NAME]" at bounding box center [486, 281] width 163 height 12
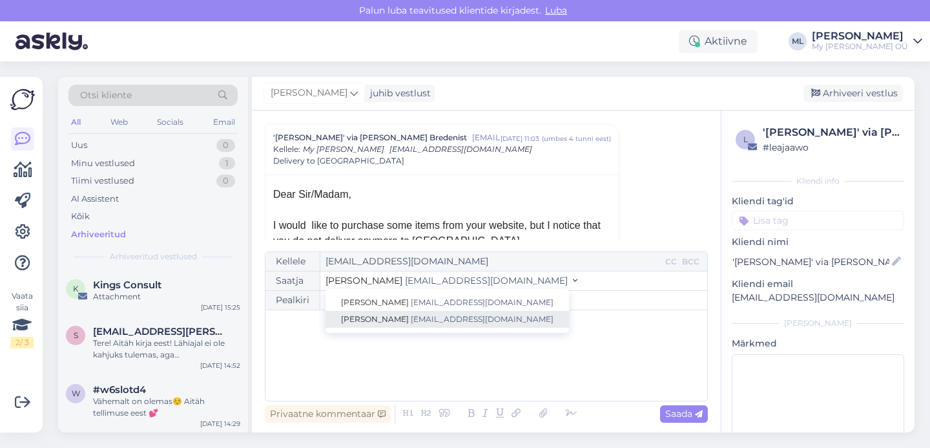
click at [411, 315] on span "[EMAIL_ADDRESS][DOMAIN_NAME]" at bounding box center [482, 319] width 143 height 10
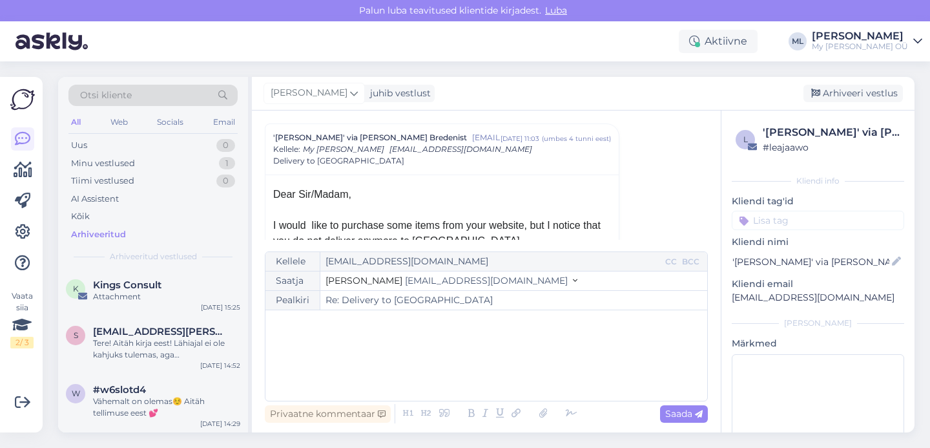
click at [345, 334] on div "﻿" at bounding box center [486, 355] width 429 height 78
click at [363, 362] on div "﻿" at bounding box center [486, 355] width 429 height 78
click at [474, 282] on div "Saatja [PERSON_NAME] [EMAIL_ADDRESS][DOMAIN_NAME] Stella [EMAIL_ADDRESS][DOMAIN…" at bounding box center [486, 280] width 442 height 19
click at [656, 192] on div "Vestlus algas 'My [PERSON_NAME] (Shopify)' via Stella Bredenist [EMAIL_ADDRESS]…" at bounding box center [492, 181] width 455 height 116
click at [477, 287] on div "Saatja [PERSON_NAME] [EMAIL_ADDRESS][DOMAIN_NAME] Stella [EMAIL_ADDRESS][DOMAIN…" at bounding box center [486, 280] width 442 height 19
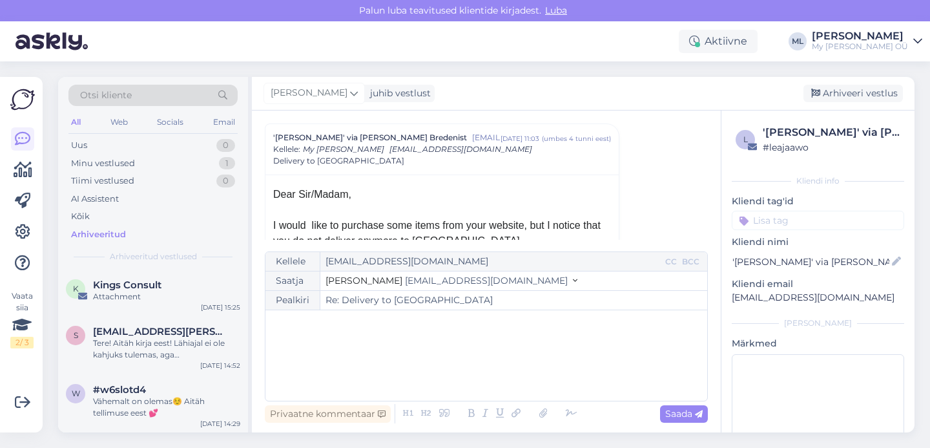
click at [479, 285] on div "Saatja [PERSON_NAME] [EMAIL_ADDRESS][DOMAIN_NAME] Stella [EMAIL_ADDRESS][DOMAIN…" at bounding box center [486, 280] width 442 height 19
click at [486, 282] on div "Saatja [PERSON_NAME] [EMAIL_ADDRESS][DOMAIN_NAME] Stella [EMAIL_ADDRESS][DOMAIN…" at bounding box center [486, 280] width 442 height 19
click at [484, 176] on div "Dear [PERSON_NAME]/[PERSON_NAME], I would like to purchase some items from your…" at bounding box center [441, 254] width 353 height 160
click at [129, 335] on span "[EMAIL_ADDRESS][PERSON_NAME][DOMAIN_NAME]" at bounding box center [160, 332] width 134 height 12
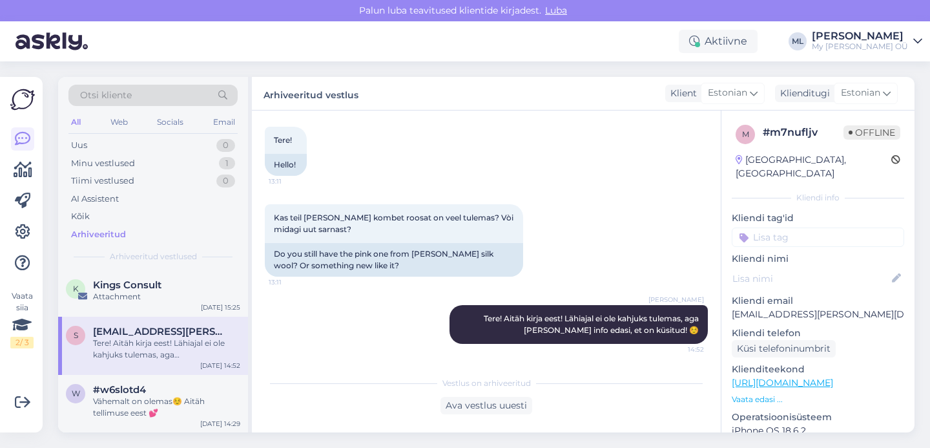
scroll to position [65, 0]
click at [108, 296] on div "Attachment" at bounding box center [166, 297] width 147 height 12
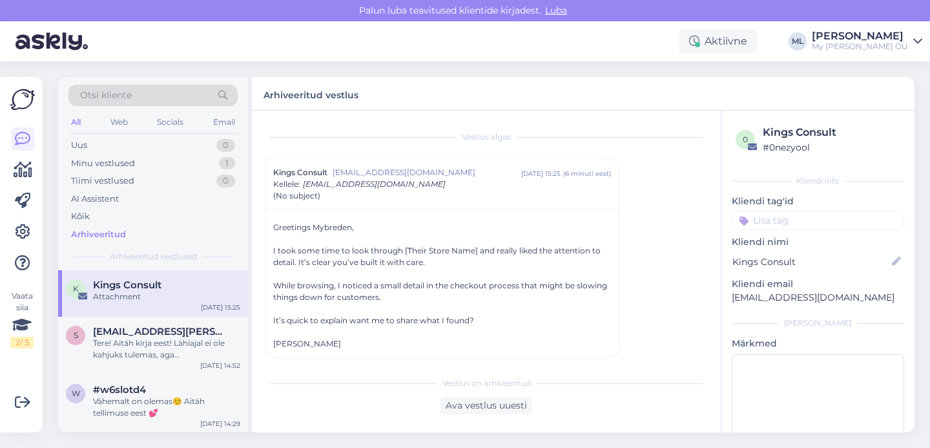
click at [203, 287] on div "Kings Consult" at bounding box center [166, 285] width 147 height 12
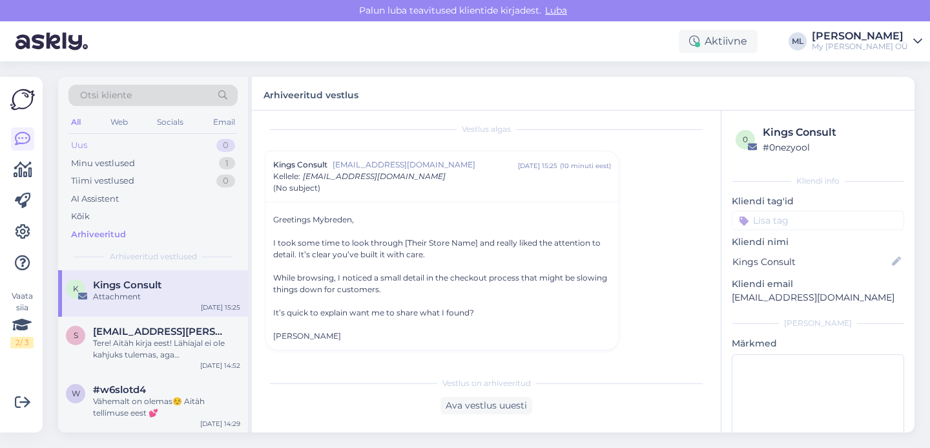
click at [101, 149] on div "Uus 0" at bounding box center [152, 145] width 169 height 18
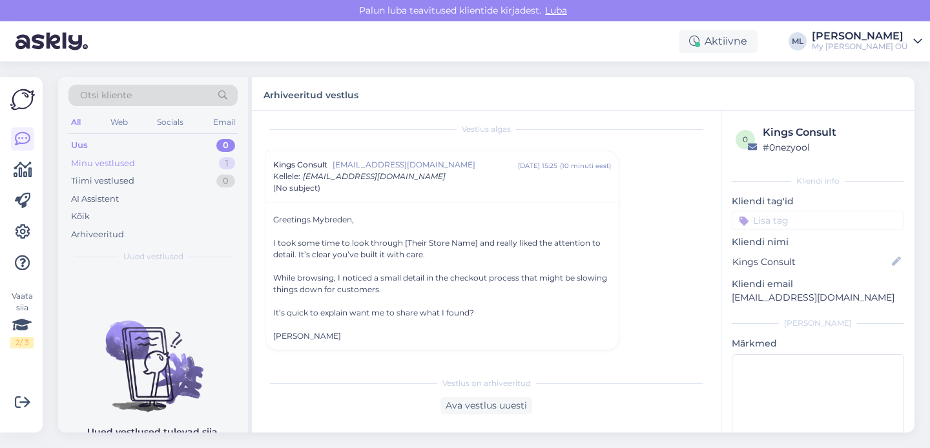
click at [101, 167] on div "Minu vestlused" at bounding box center [103, 163] width 64 height 13
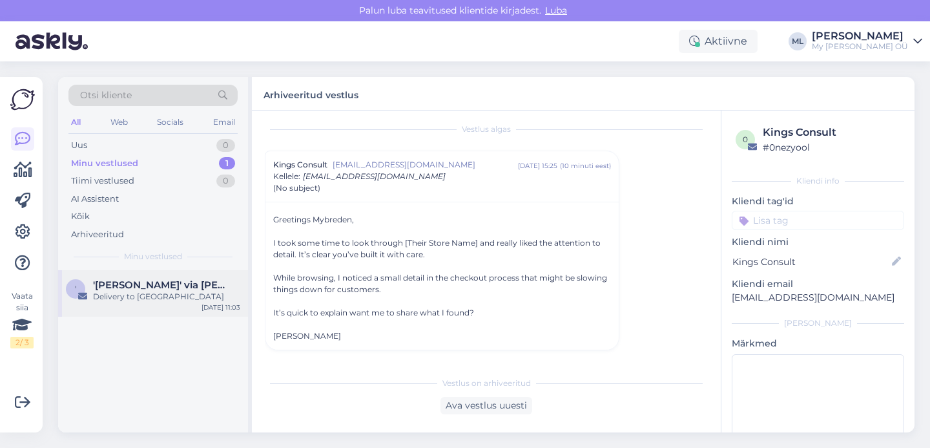
click at [140, 279] on span "'[PERSON_NAME]' via [PERSON_NAME] Bredenist" at bounding box center [160, 285] width 134 height 12
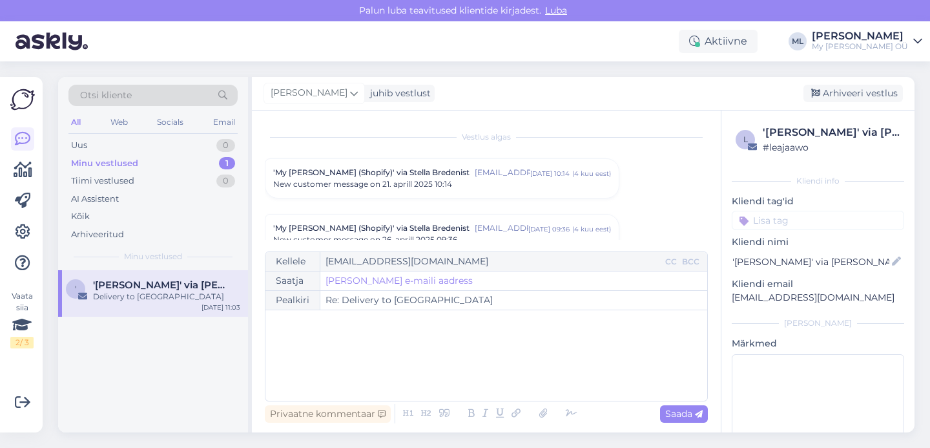
scroll to position [5594, 0]
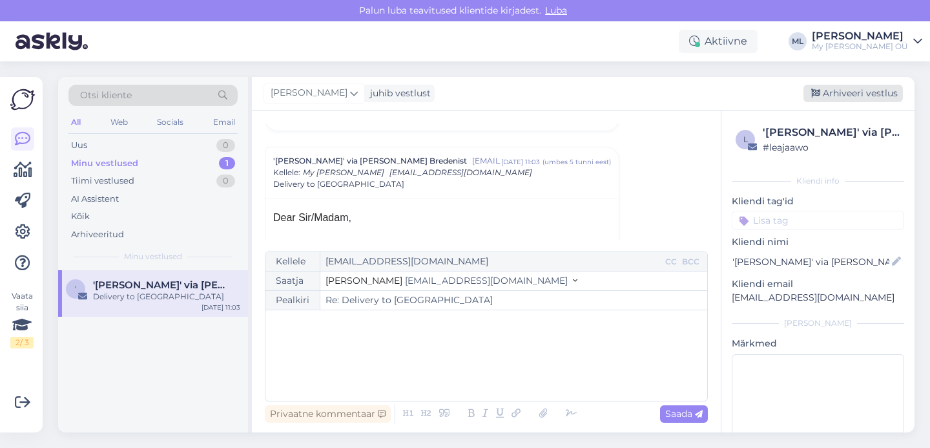
click at [834, 92] on div "Arhiveeri vestlus" at bounding box center [852, 93] width 99 height 17
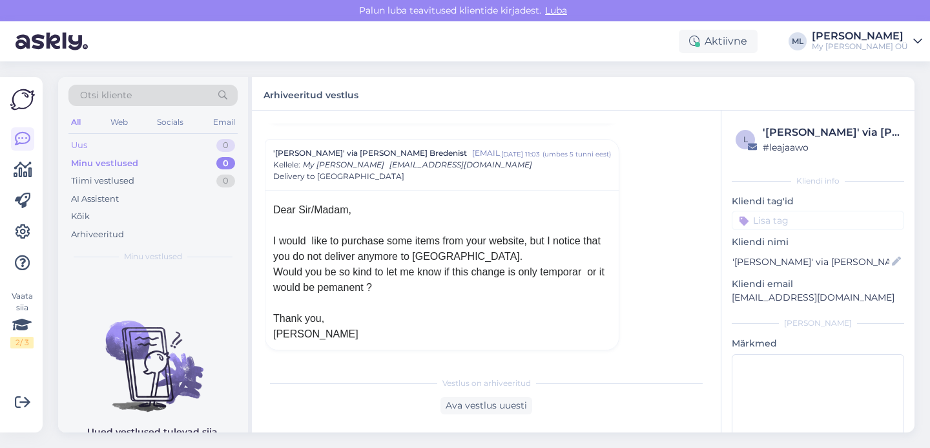
click at [105, 149] on div "Uus 0" at bounding box center [152, 145] width 169 height 18
click at [212, 145] on div "Uus 0" at bounding box center [152, 145] width 169 height 18
click at [162, 143] on div "Uus 0" at bounding box center [152, 145] width 169 height 18
click at [121, 146] on div "Uus 0" at bounding box center [152, 145] width 169 height 18
click at [359, 257] on div "I would like to purchase some items from your website, but I notice that you do…" at bounding box center [442, 248] width 338 height 31
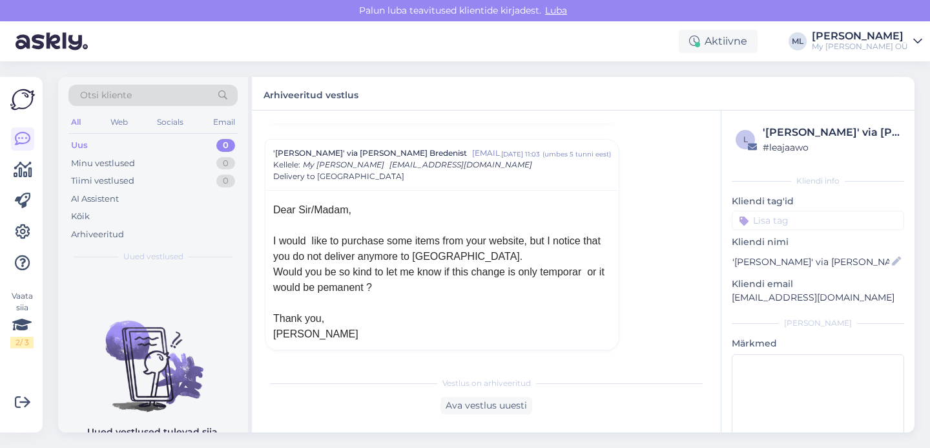
click at [176, 149] on div "Uus 0" at bounding box center [152, 145] width 169 height 18
click at [171, 138] on div "Uus 0" at bounding box center [152, 145] width 169 height 18
click at [437, 325] on div "Thank you," at bounding box center [442, 319] width 338 height 16
click at [158, 142] on div "Uus 0" at bounding box center [152, 145] width 169 height 18
click at [94, 166] on div "Minu vestlused" at bounding box center [103, 163] width 64 height 13
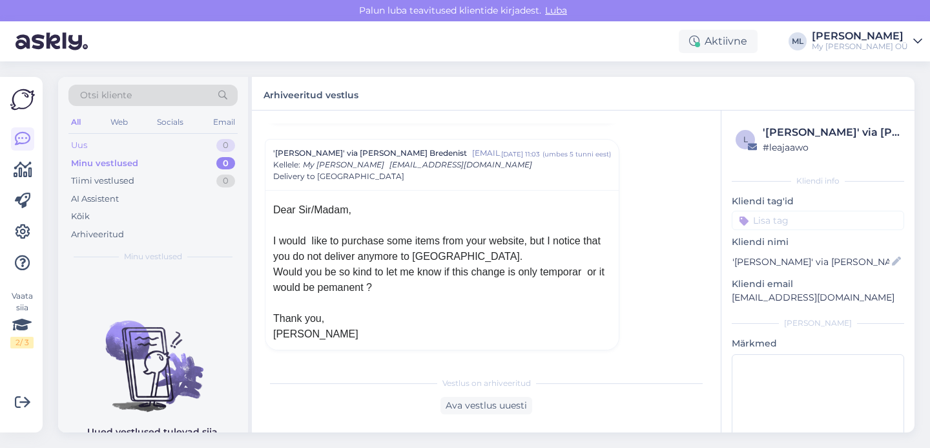
click at [90, 153] on div "Uus 0" at bounding box center [152, 145] width 169 height 18
